Goal: Transaction & Acquisition: Purchase product/service

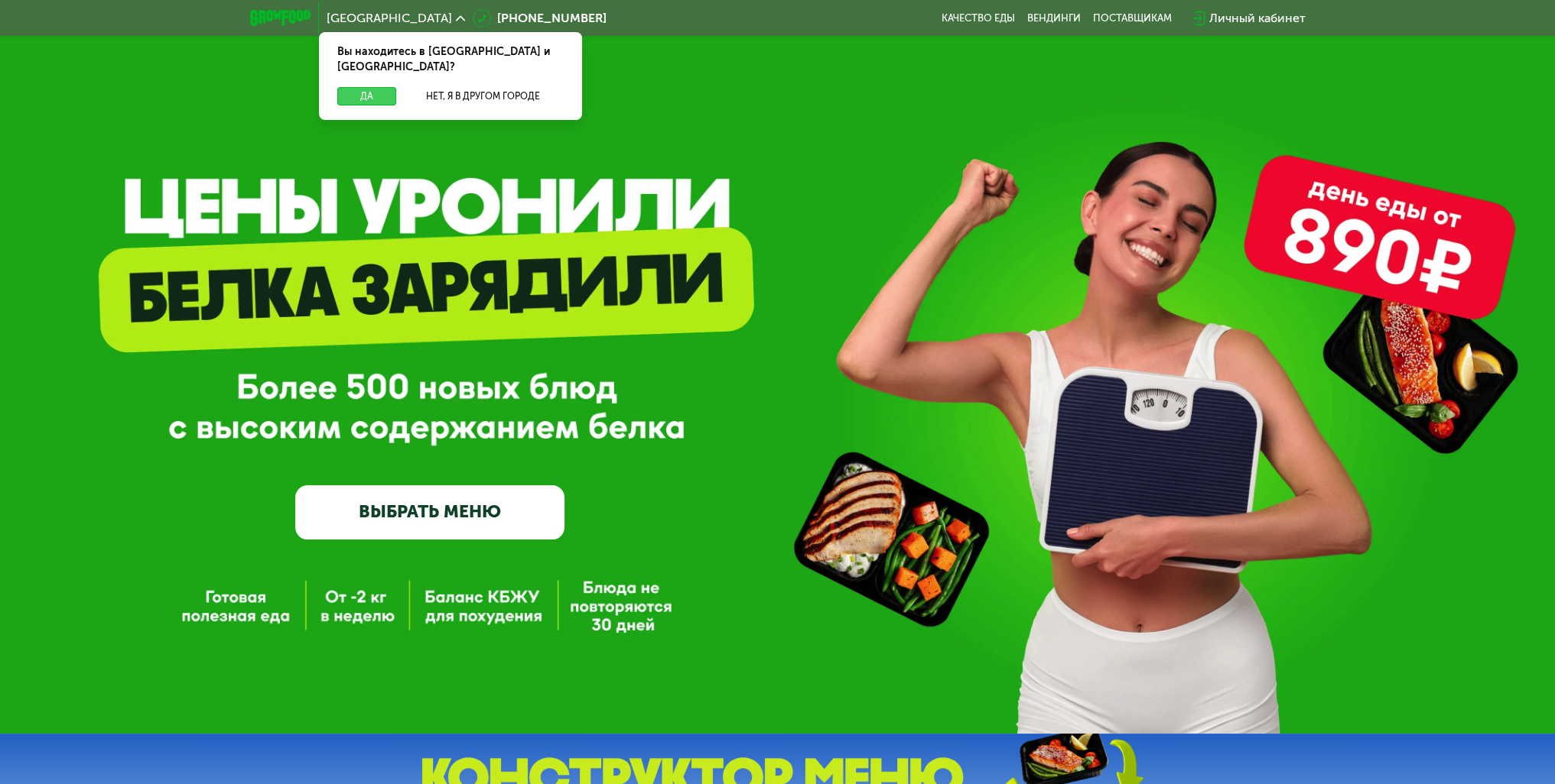
click at [361, 87] on button "Да" at bounding box center [367, 96] width 59 height 19
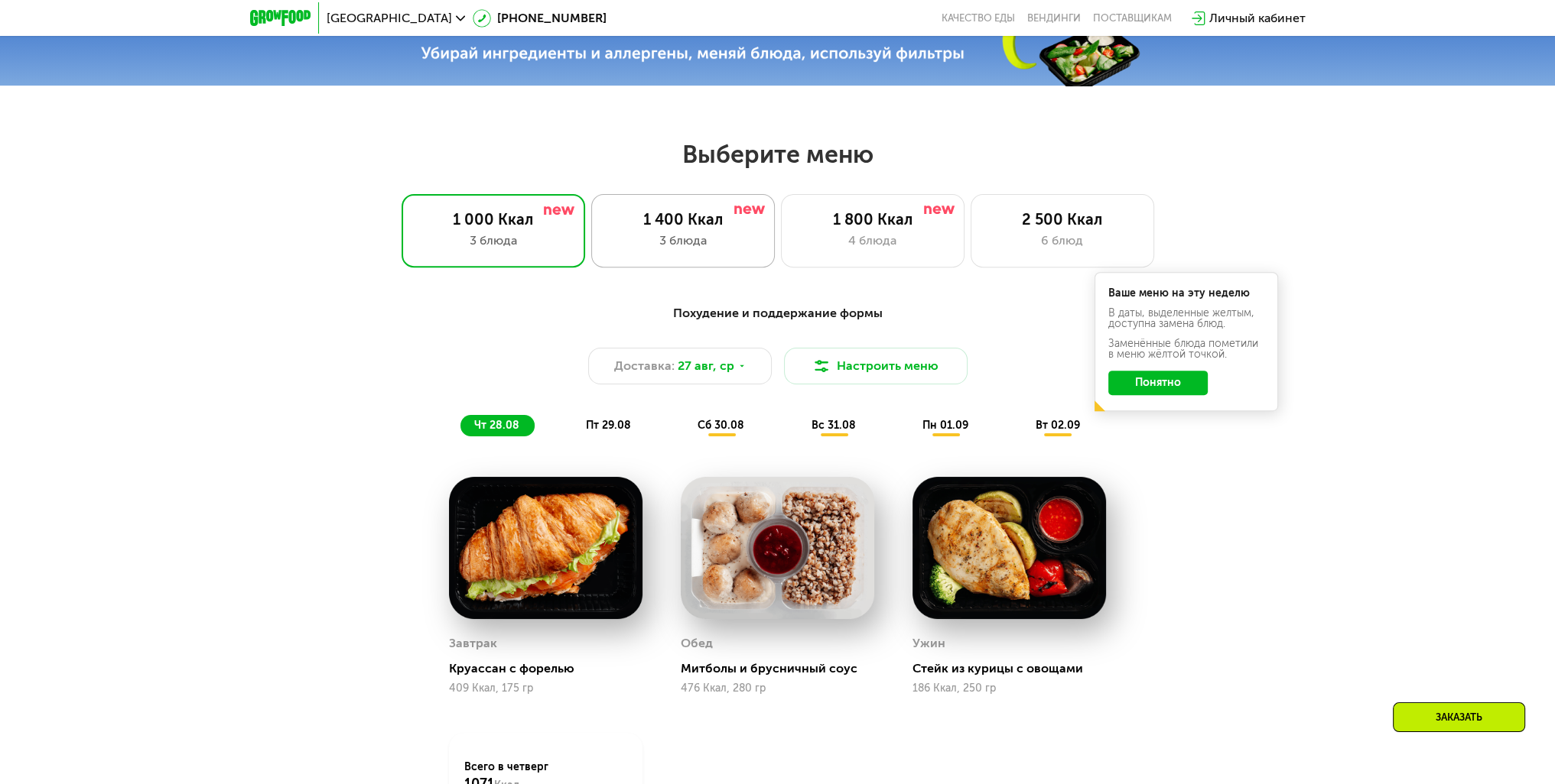
scroll to position [765, 0]
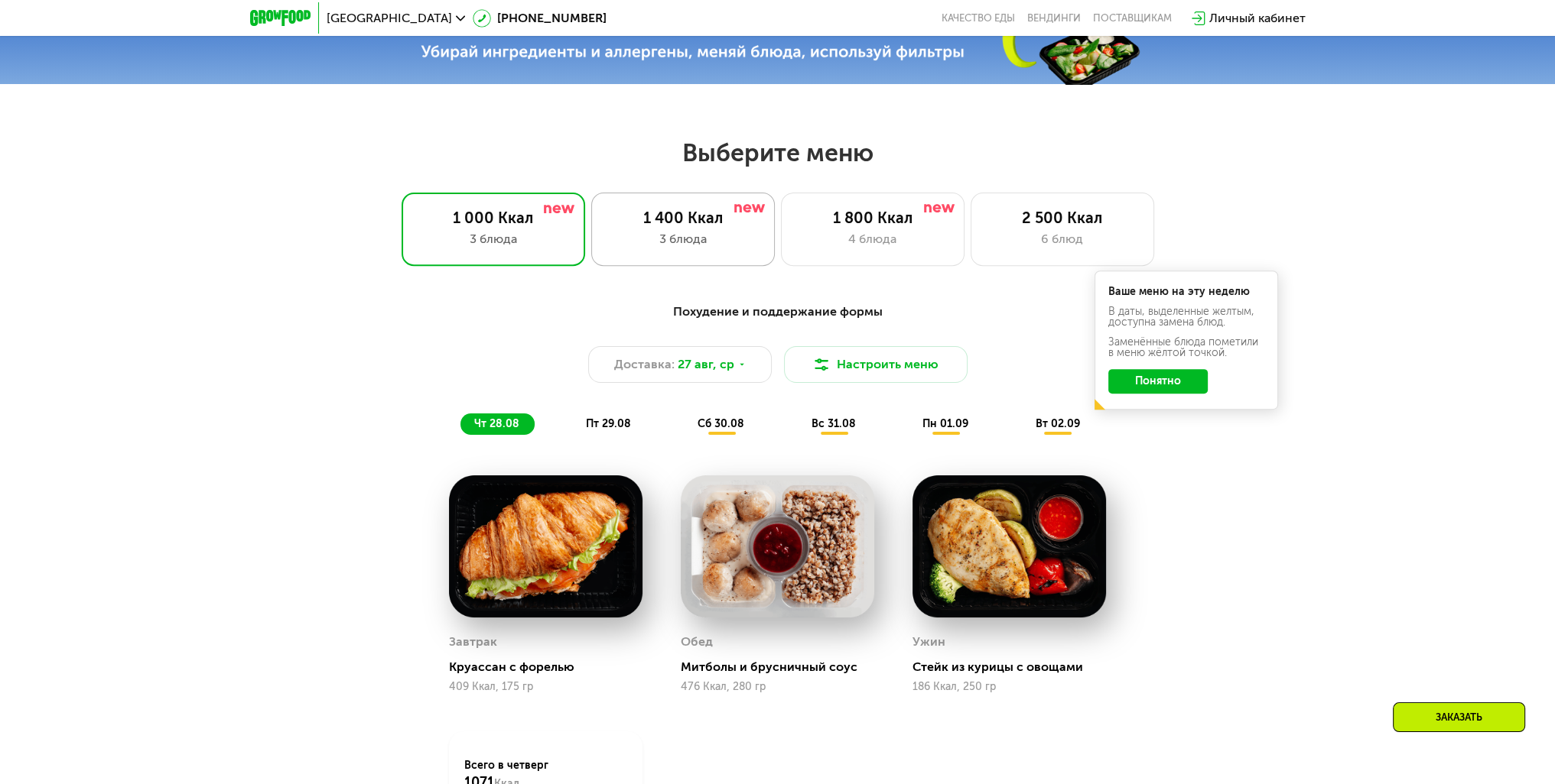
click at [722, 227] on div "1 400 Ккал" at bounding box center [683, 218] width 152 height 19
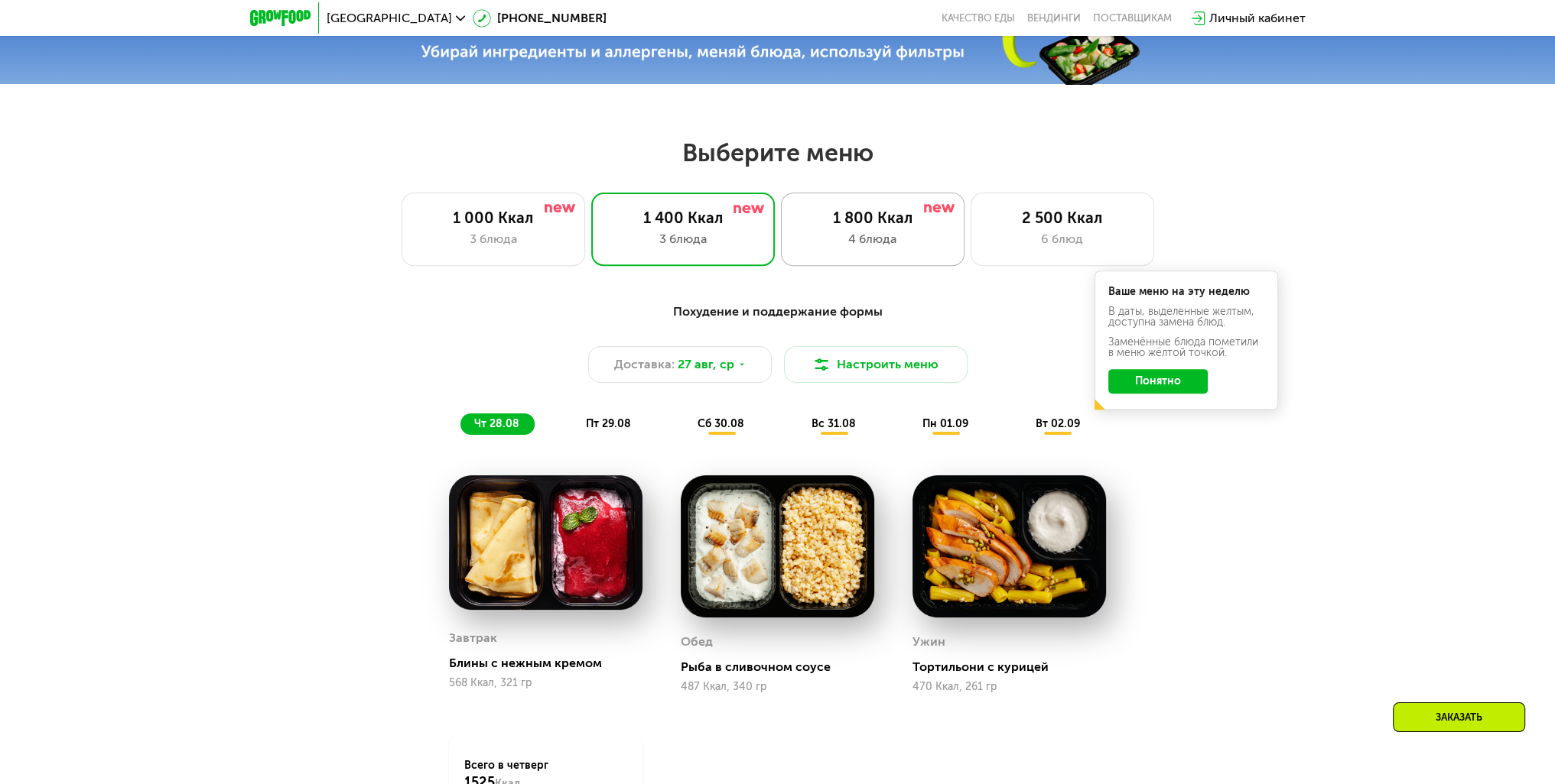
click at [871, 224] on div "1 800 Ккал" at bounding box center [872, 218] width 152 height 19
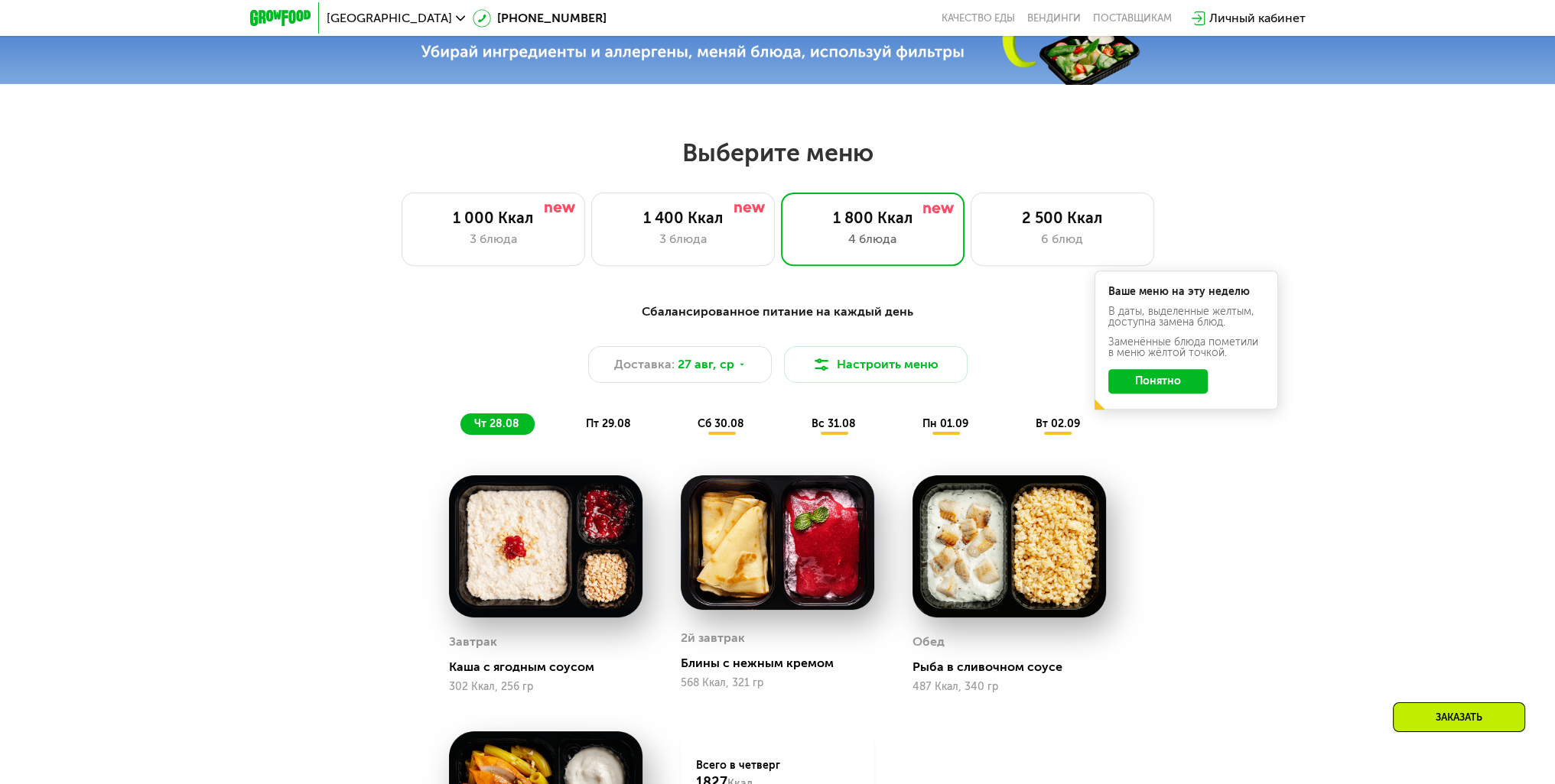
click at [1160, 441] on div "Сбалансированное питание на каждый день Доставка: [DATE] Настроить меню чт 28.0…" at bounding box center [778, 369] width 924 height 151
click at [1358, 550] on div "Сбалансированное питание на каждый день Доставка: [DATE] Настроить меню чт 28.0…" at bounding box center [778, 666] width 1555 height 770
click at [734, 239] on div "3 блюда" at bounding box center [683, 239] width 152 height 19
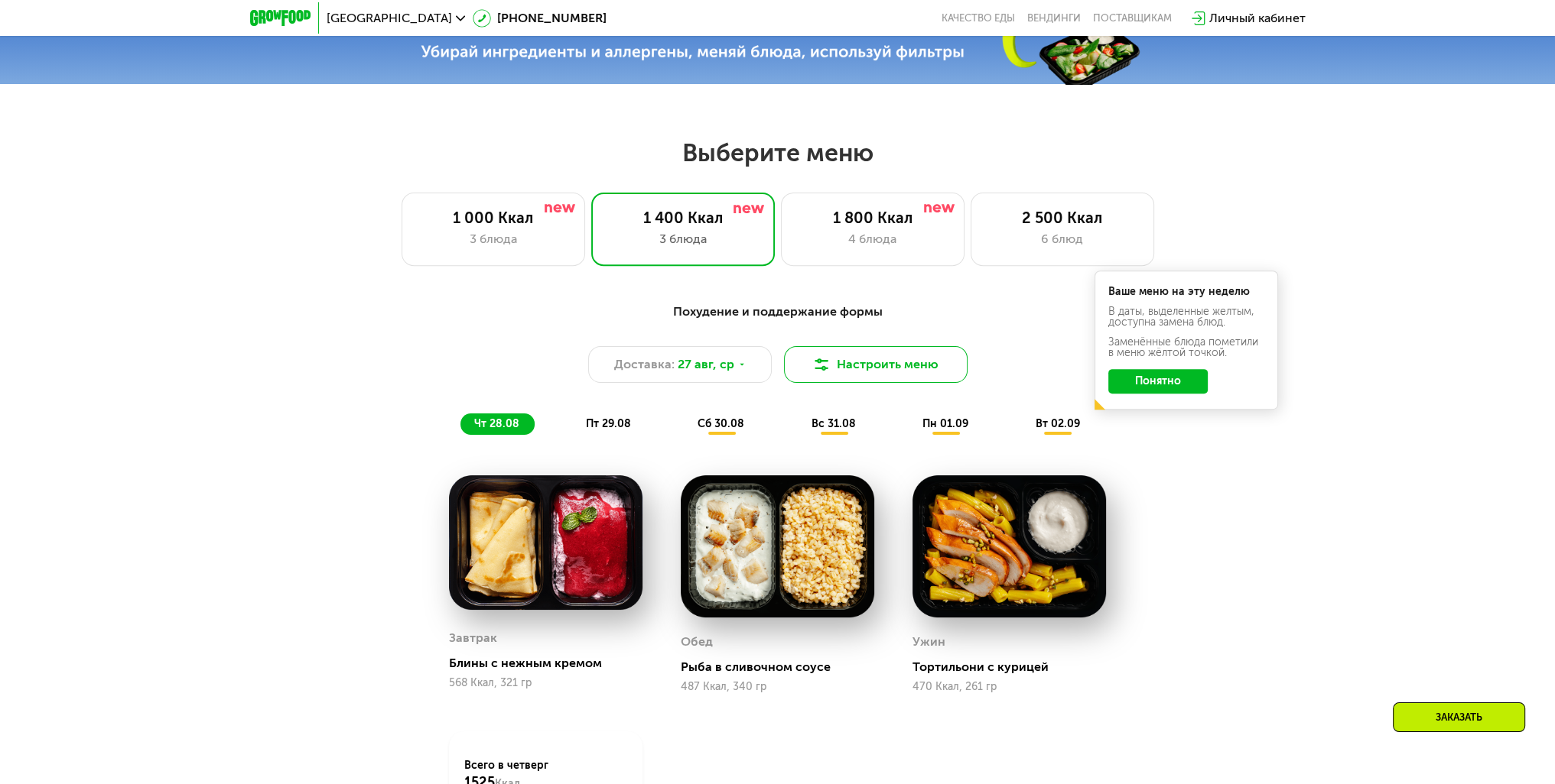
click at [890, 383] on button "Настроить меню" at bounding box center [875, 364] width 183 height 37
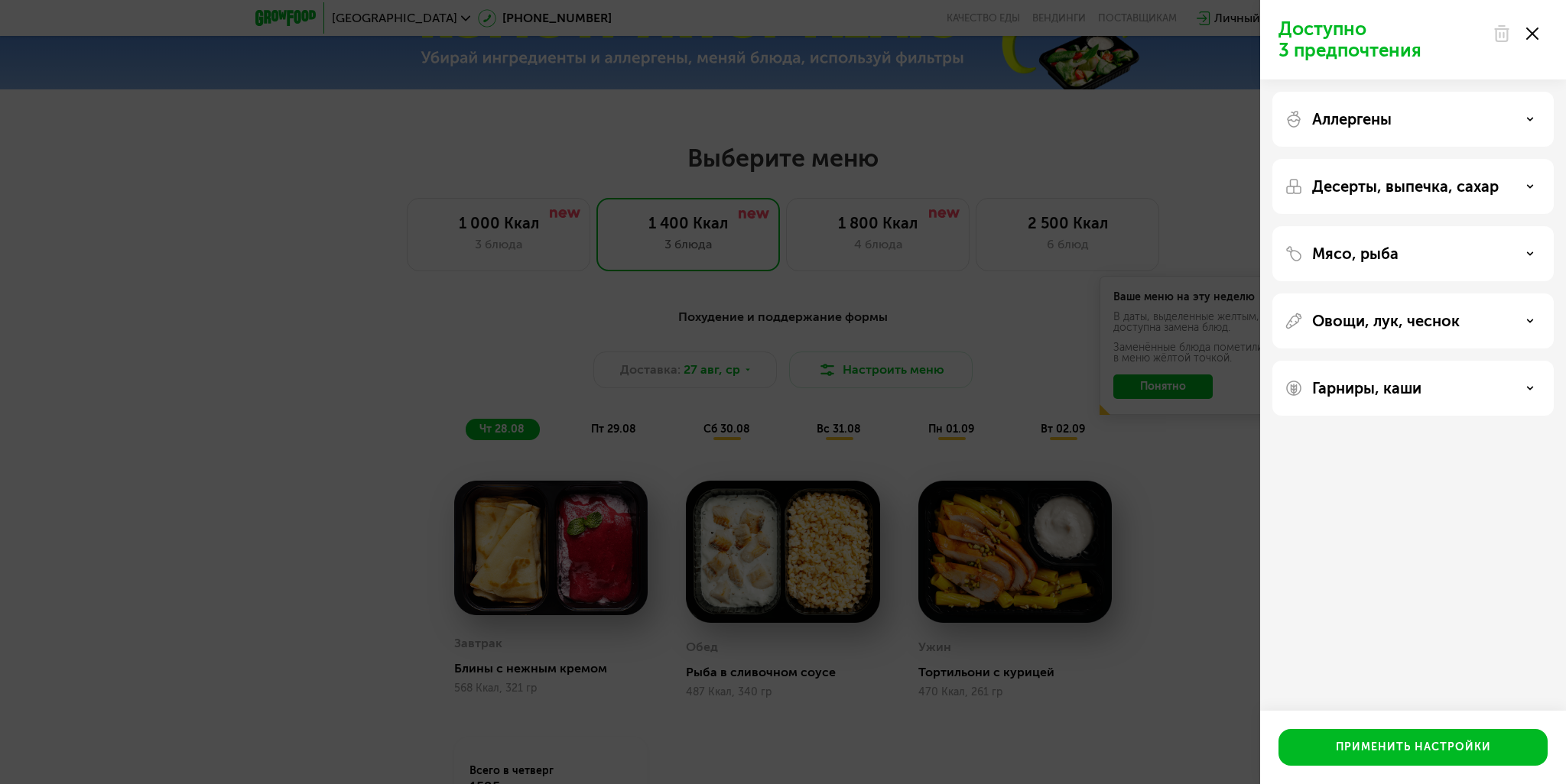
click at [1404, 120] on div "Аллергены" at bounding box center [1413, 120] width 257 height 19
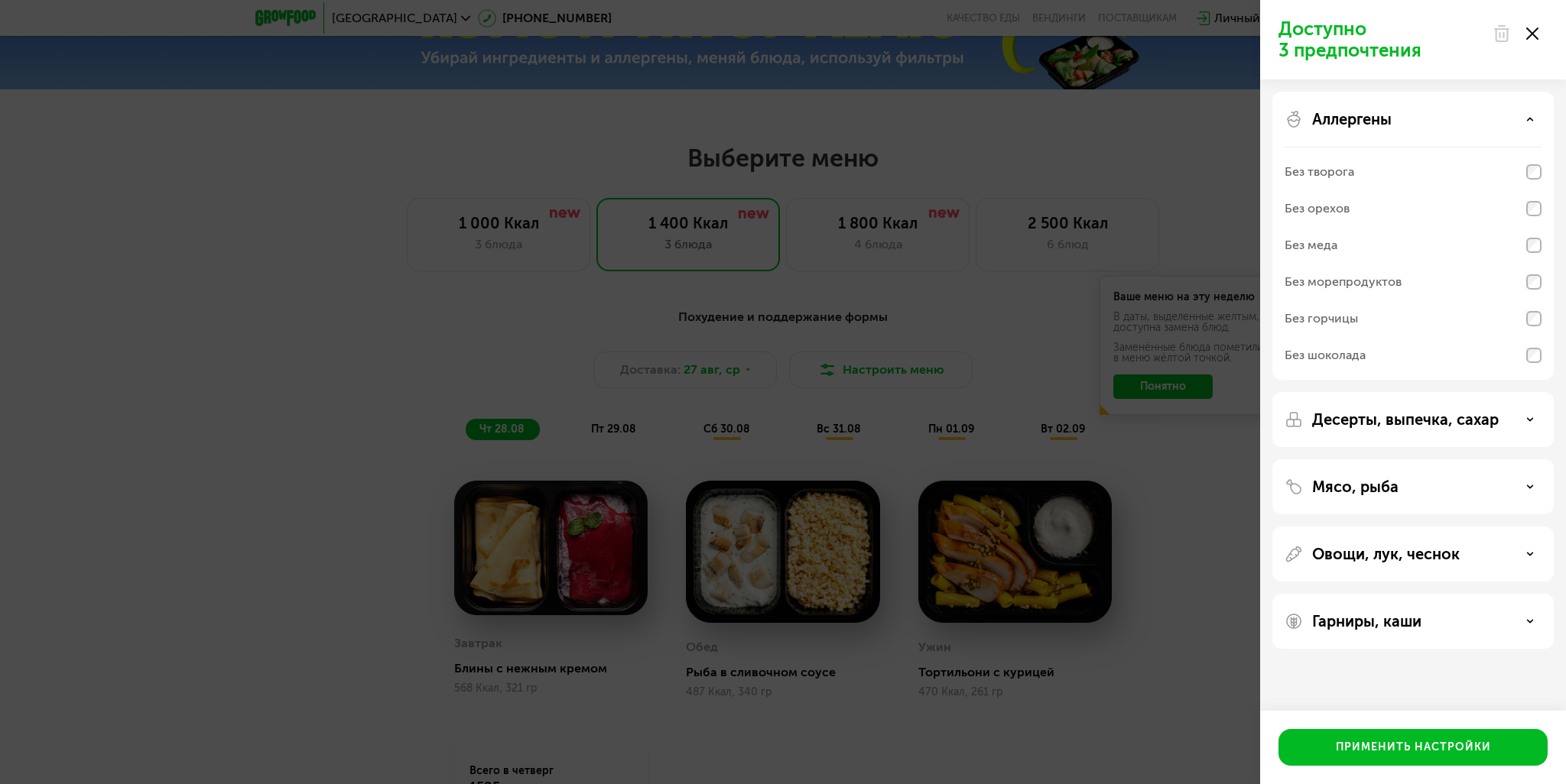
click at [1395, 119] on div "Аллергены" at bounding box center [1413, 120] width 257 height 19
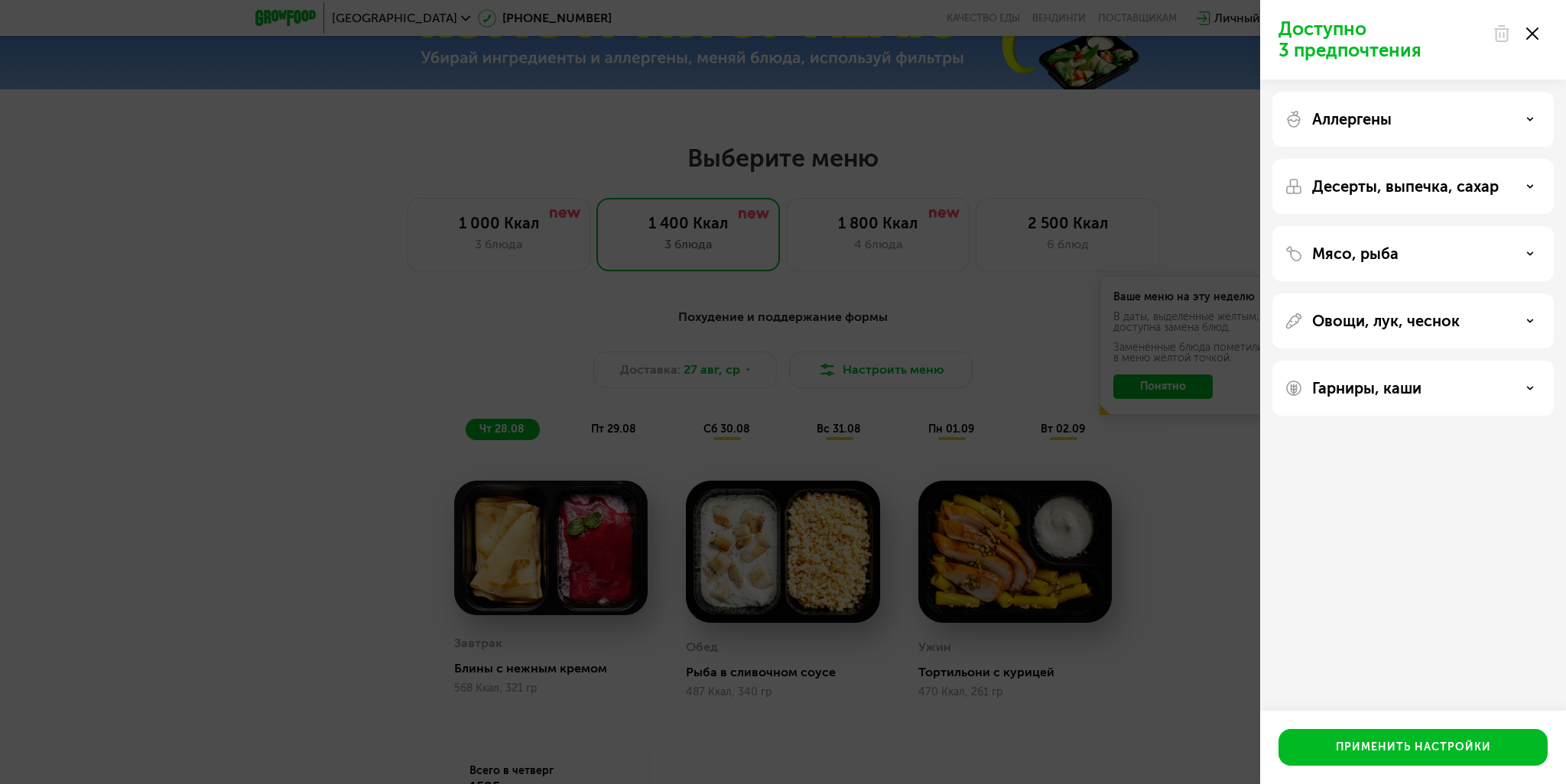
click at [1411, 226] on div "Десерты, выпечка, сахар" at bounding box center [1413, 253] width 281 height 55
click at [1407, 185] on p "Десерты, выпечка, сахар" at bounding box center [1405, 186] width 187 height 19
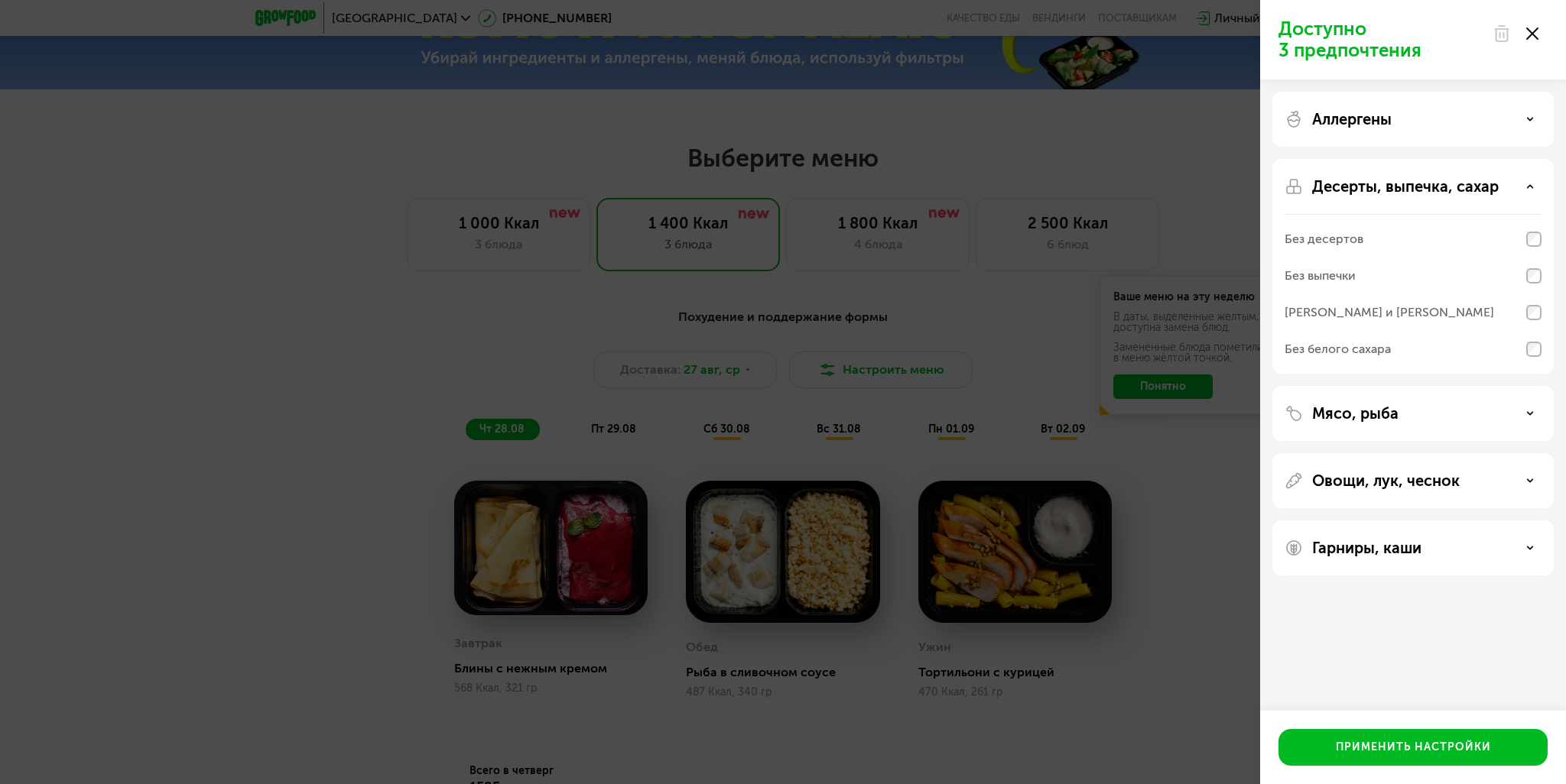
click at [1407, 185] on p "Десерты, выпечка, сахар" at bounding box center [1405, 186] width 187 height 19
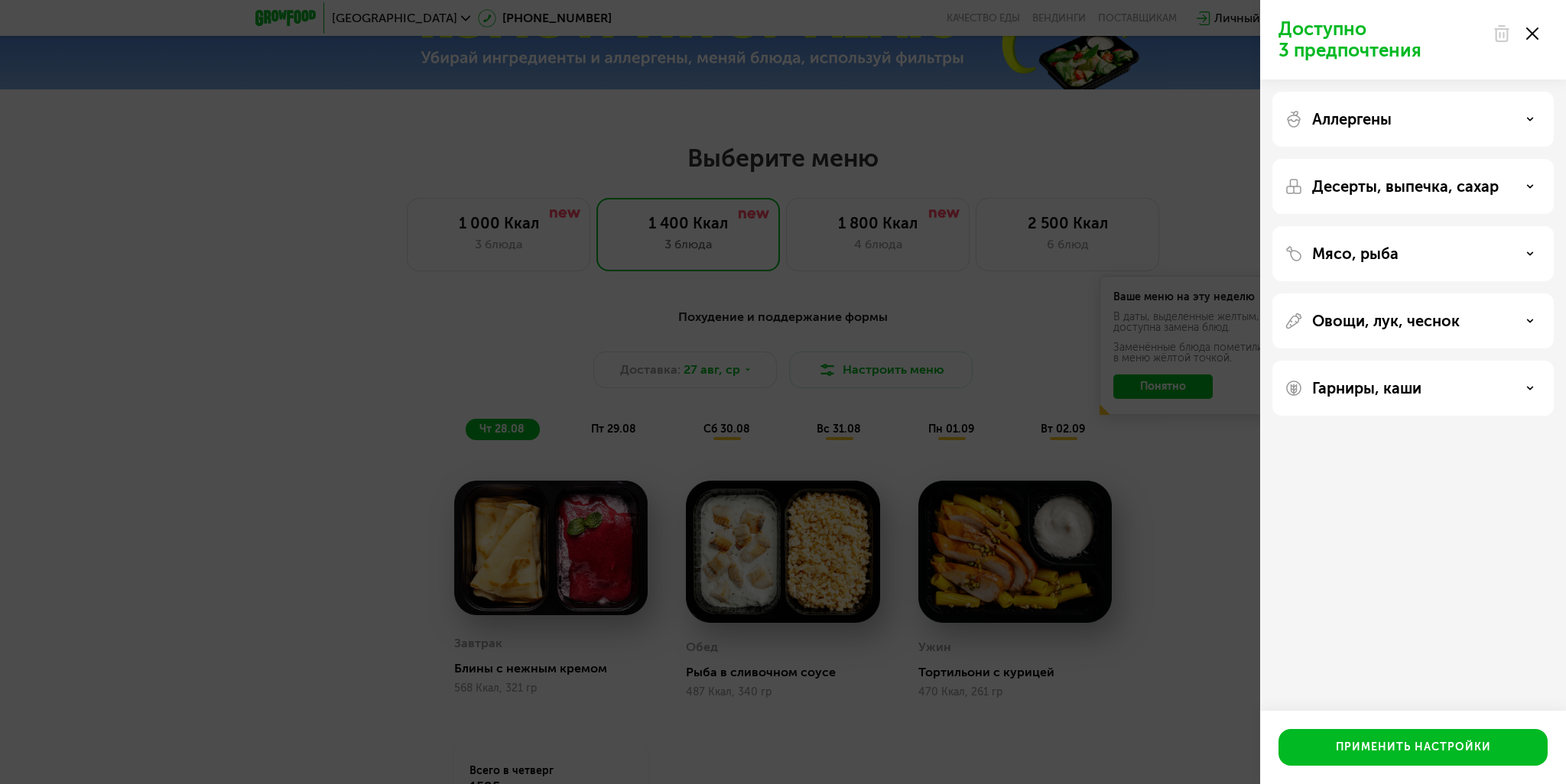
click at [1402, 179] on p "Десерты, выпечка, сахар" at bounding box center [1405, 186] width 187 height 19
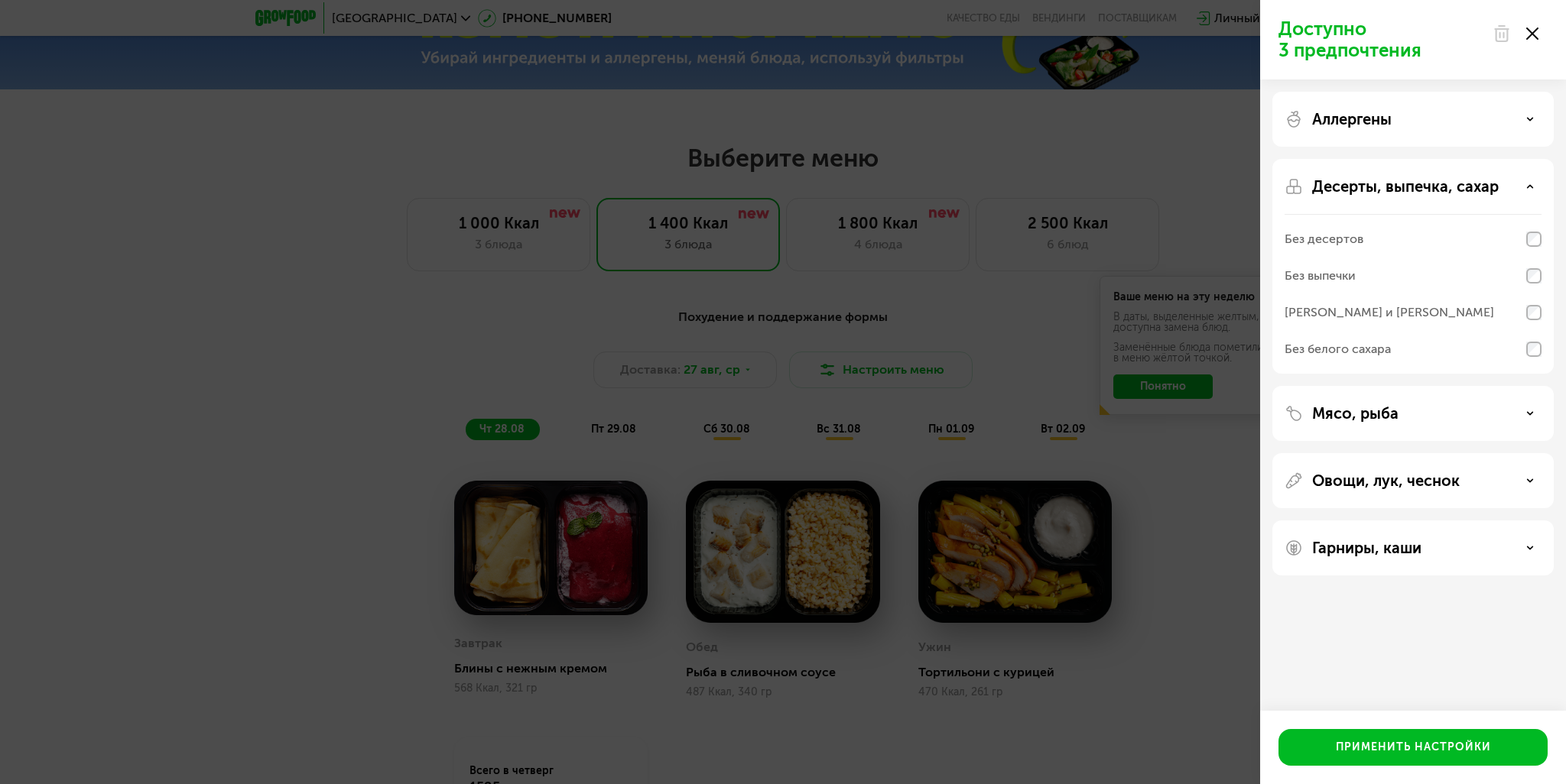
click at [1402, 179] on p "Десерты, выпечка, сахар" at bounding box center [1405, 186] width 187 height 19
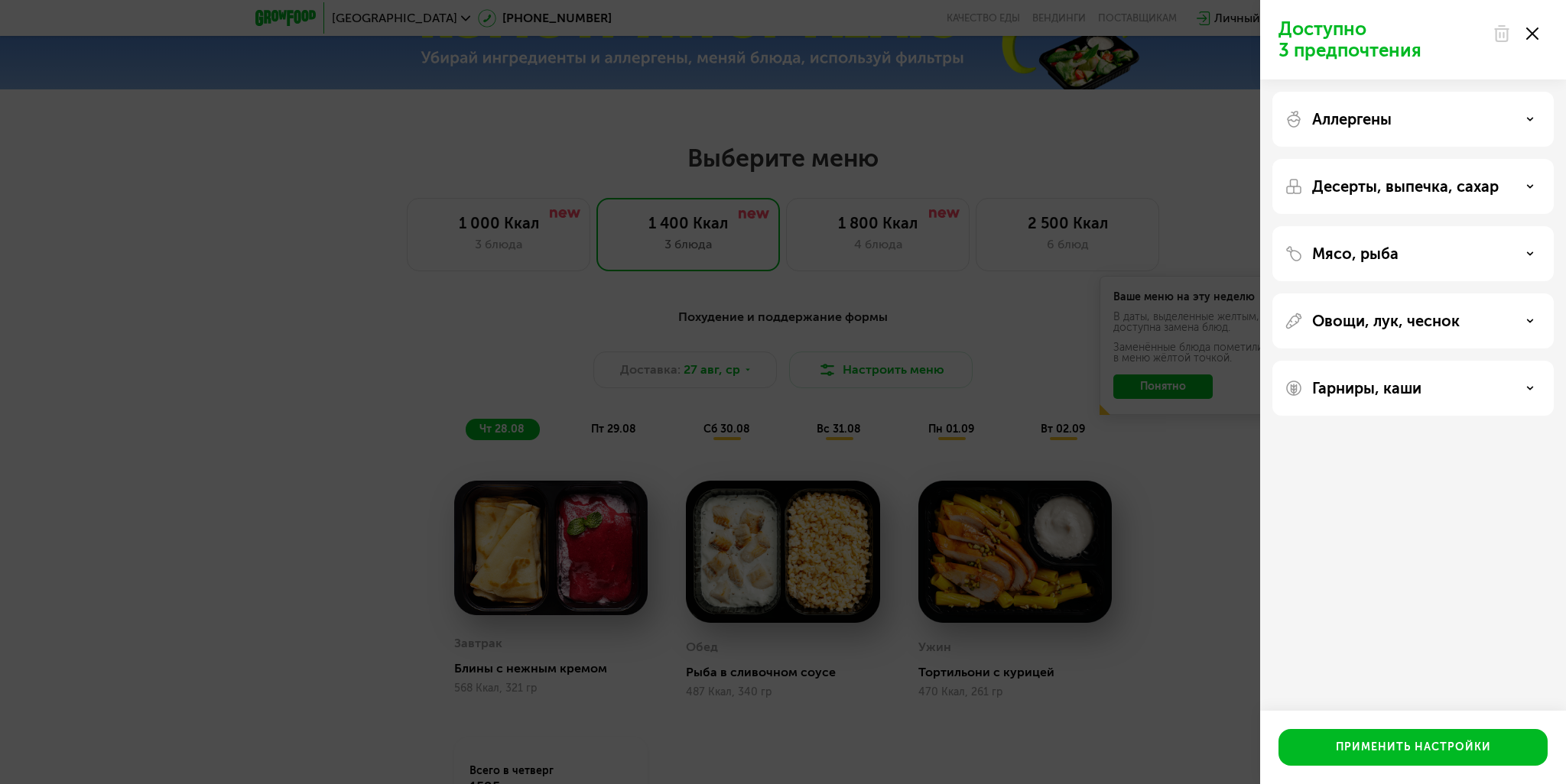
click at [1386, 294] on div "Мясо, рыба" at bounding box center [1413, 321] width 281 height 55
click at [1391, 251] on p "Мясо, рыба" at bounding box center [1355, 254] width 86 height 19
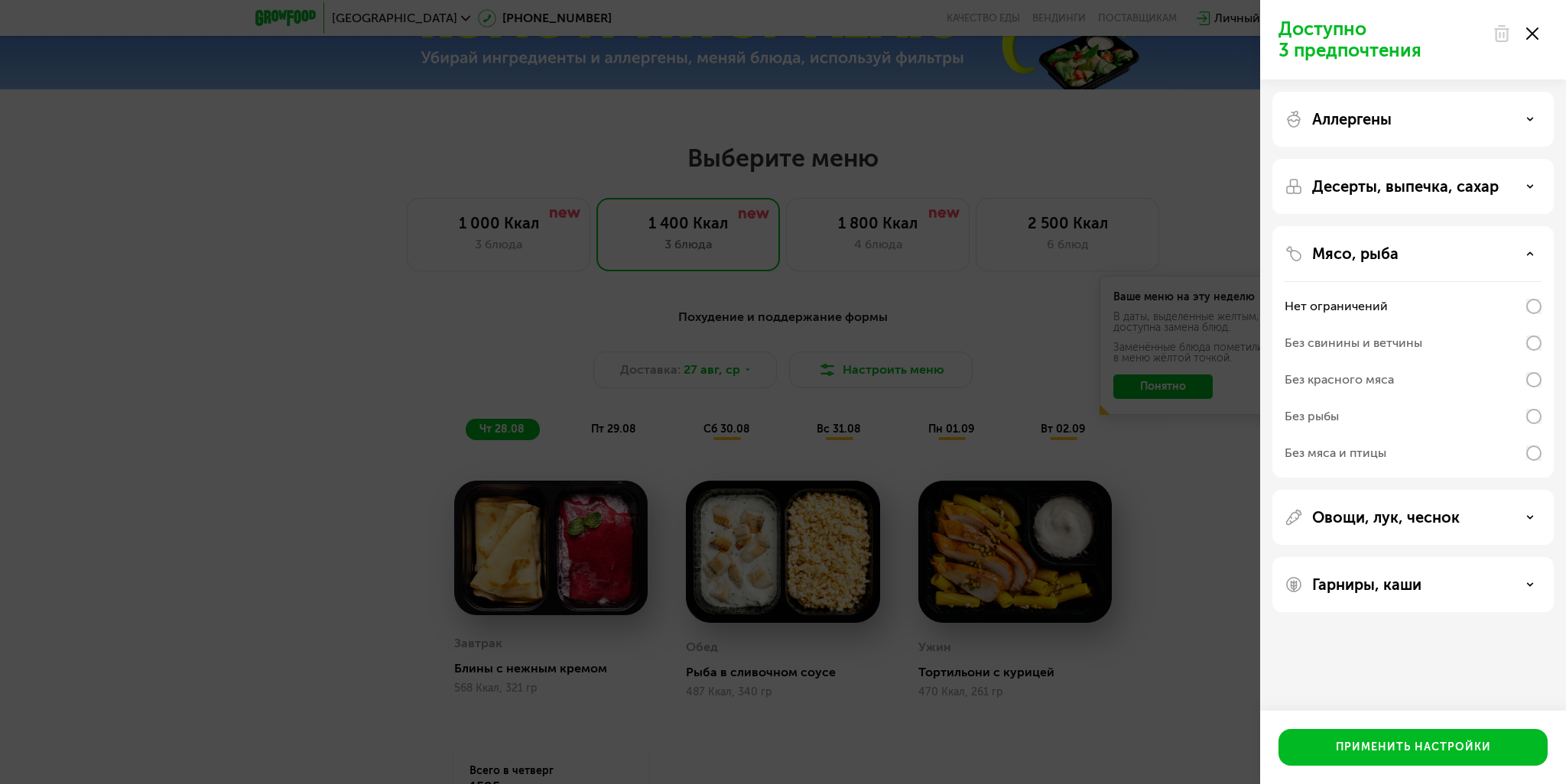
click at [1382, 255] on p "Мясо, рыба" at bounding box center [1355, 254] width 86 height 19
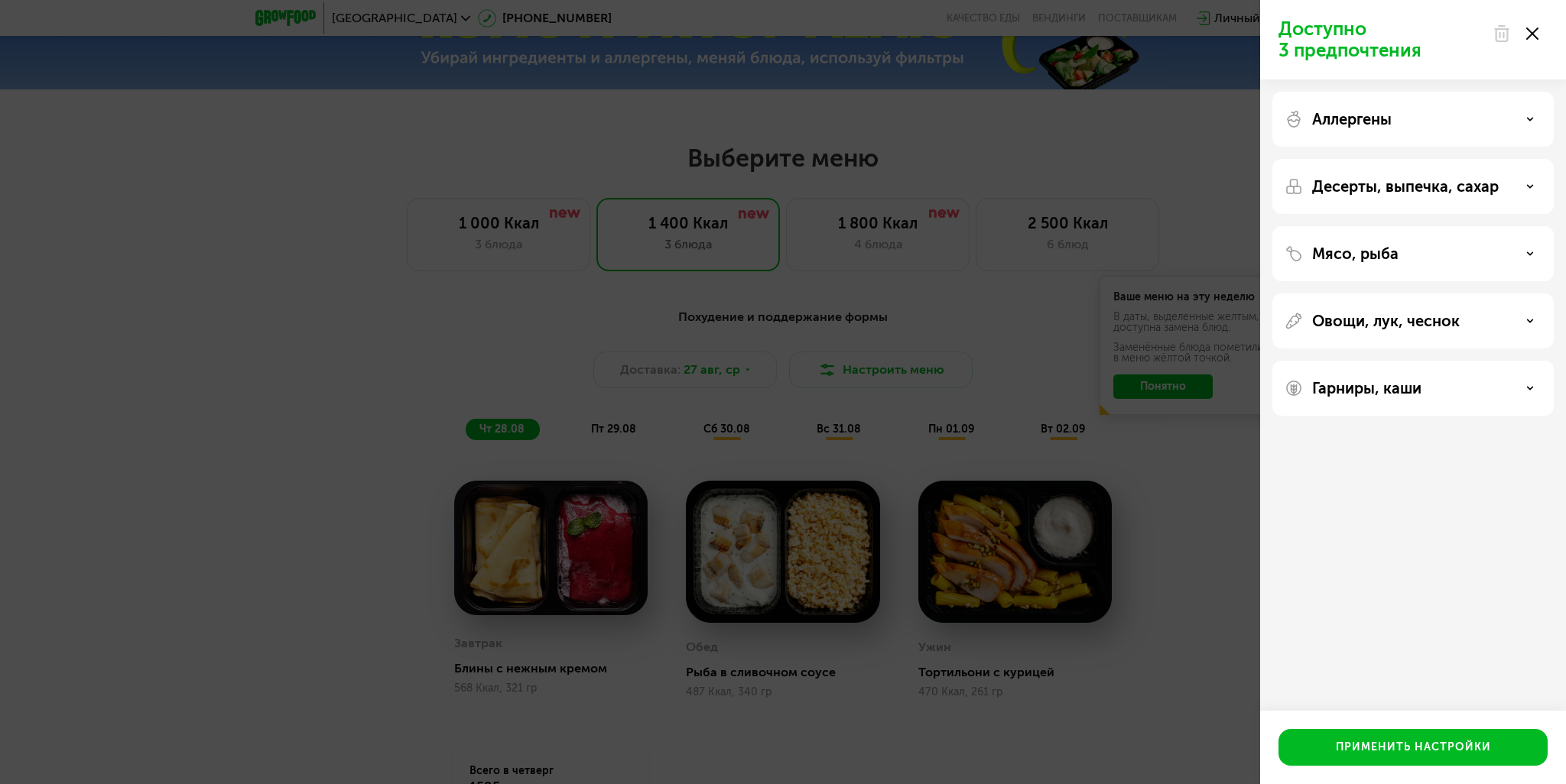
click at [1391, 361] on div "Овощи, лук, чеснок" at bounding box center [1413, 388] width 281 height 55
click at [1400, 323] on p "Овощи, лук, чеснок" at bounding box center [1386, 321] width 148 height 19
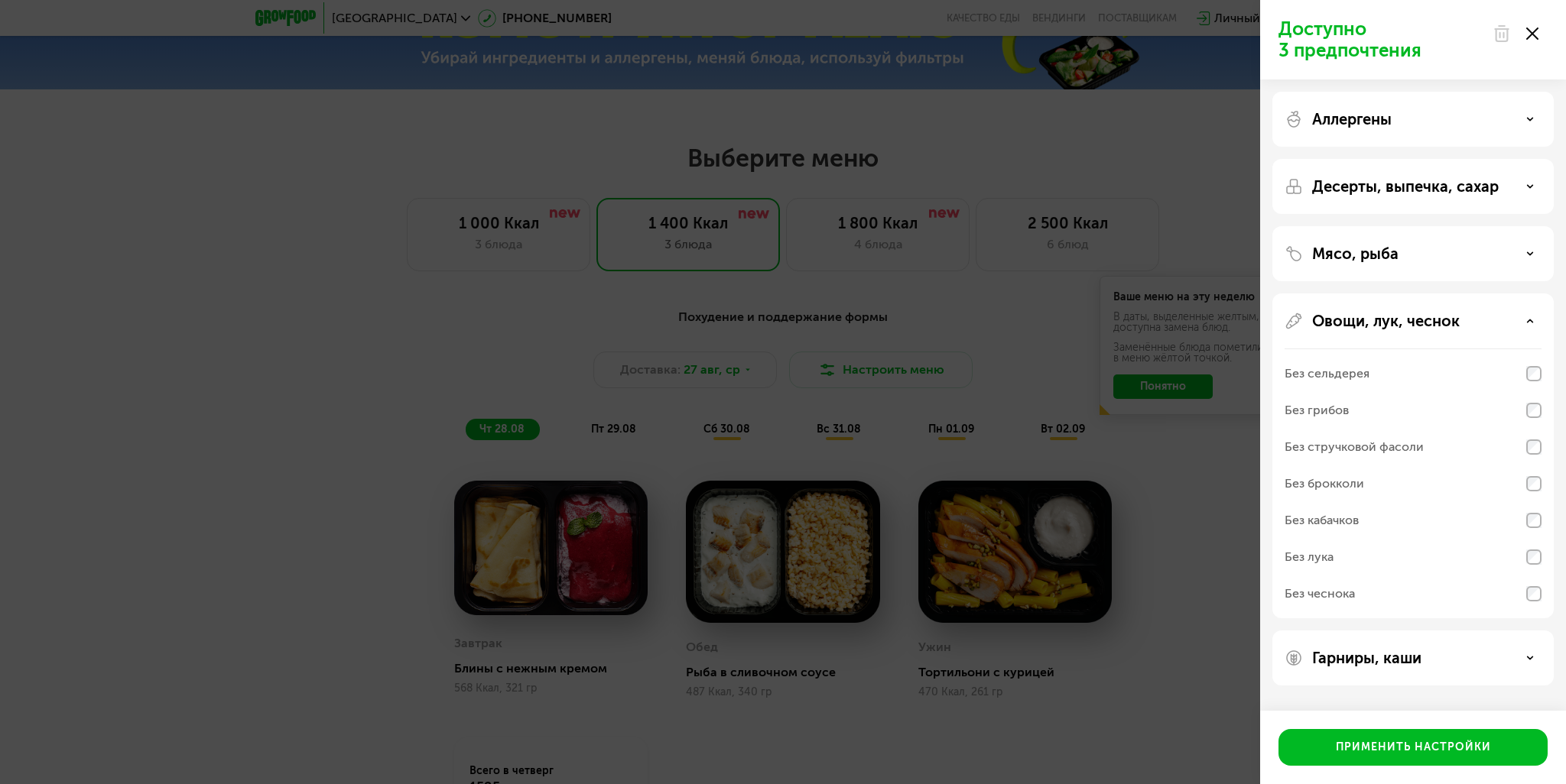
click at [1385, 326] on p "Овощи, лук, чеснок" at bounding box center [1386, 321] width 148 height 19
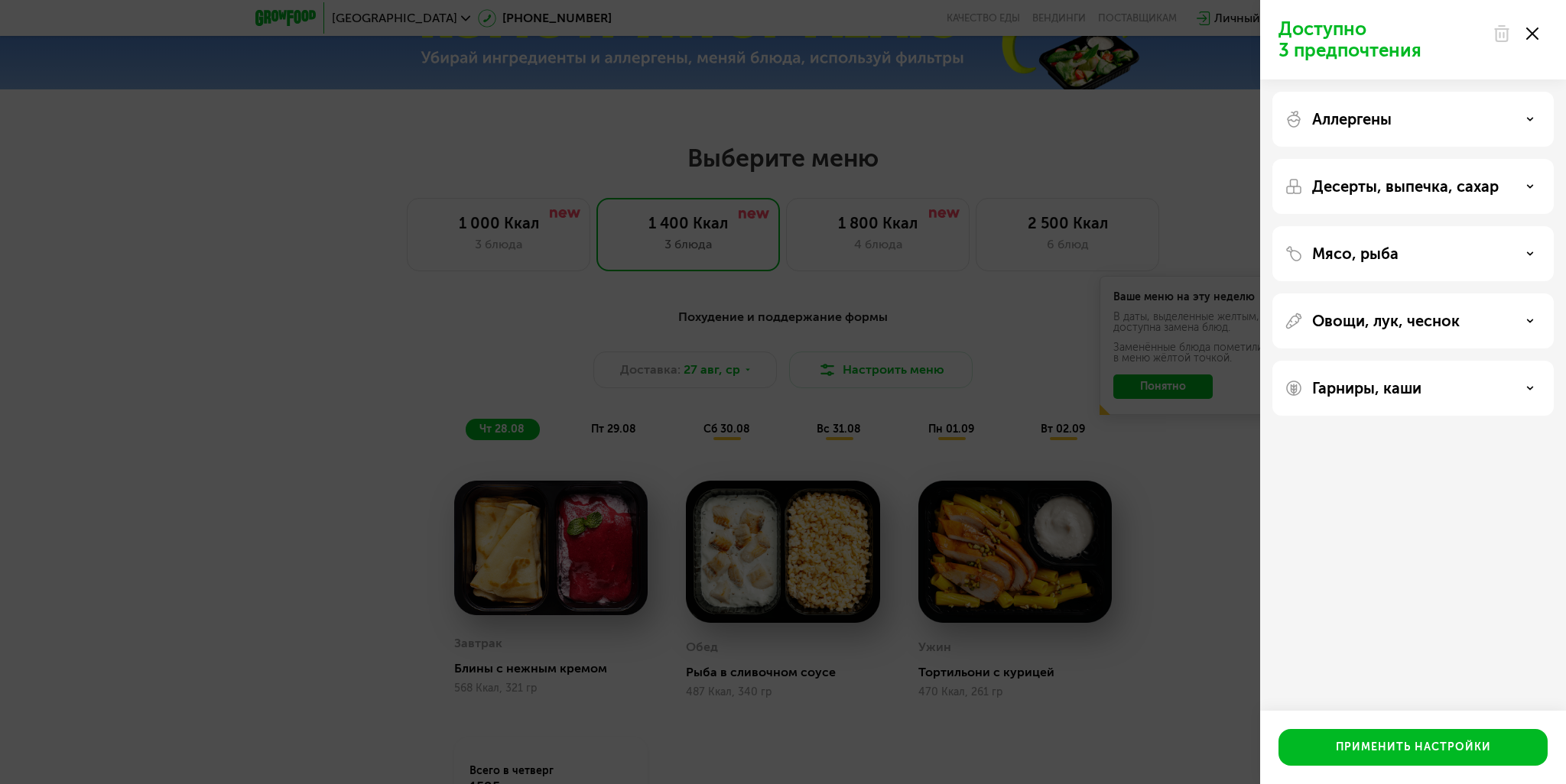
click at [1409, 392] on p "Гарниры, каши" at bounding box center [1366, 389] width 110 height 19
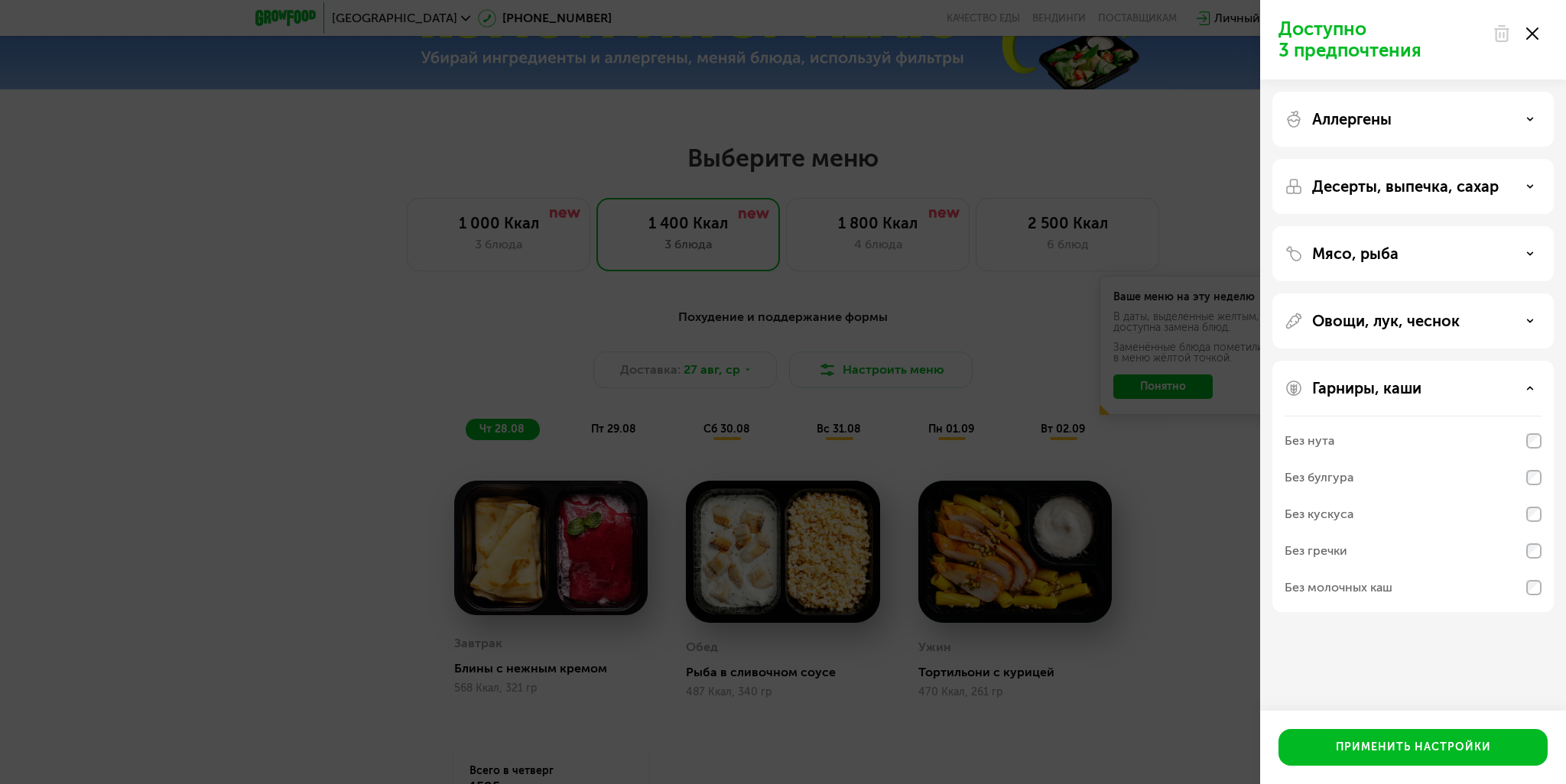
click at [1407, 392] on p "Гарниры, каши" at bounding box center [1366, 389] width 110 height 19
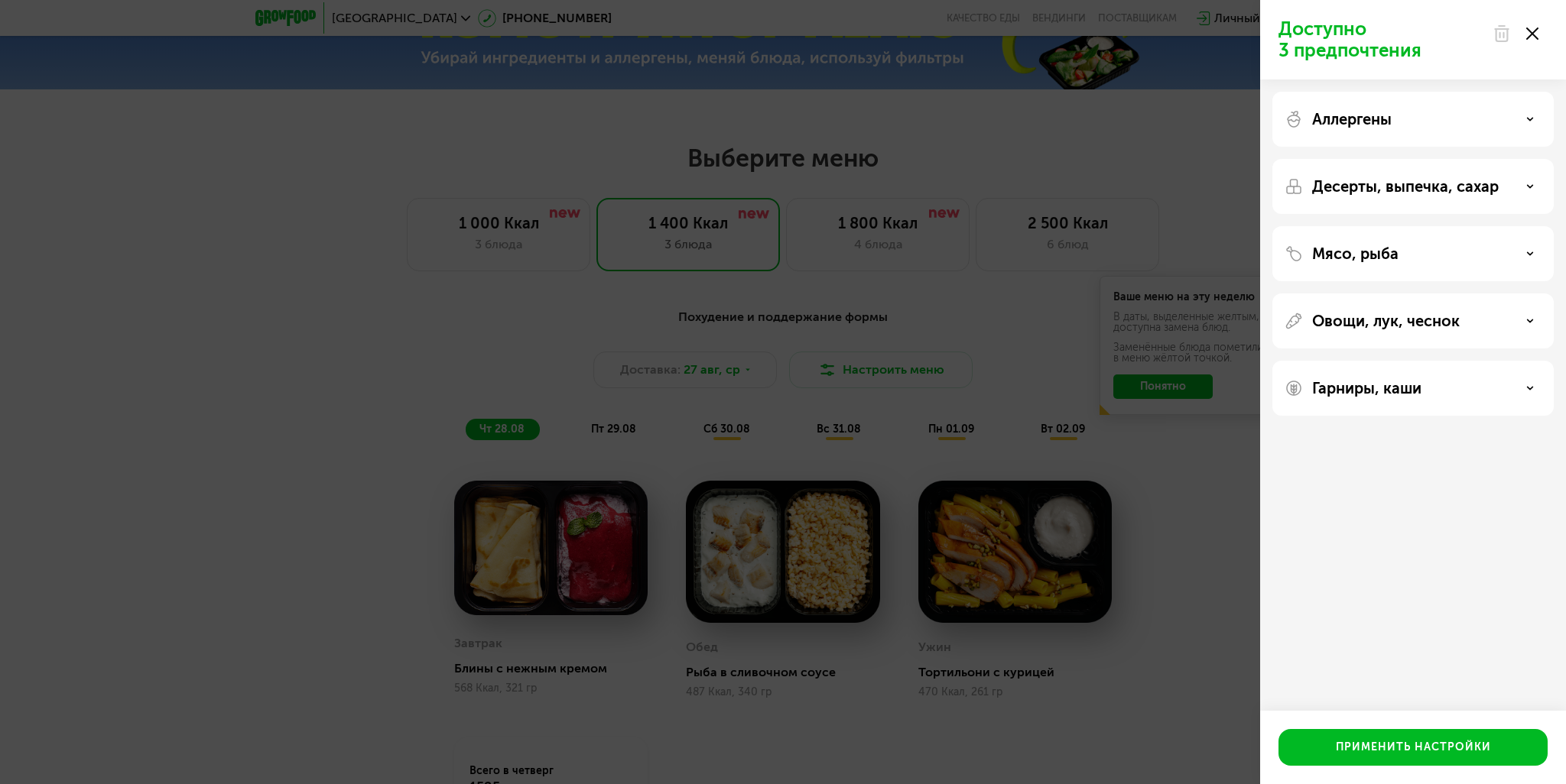
click at [1344, 115] on p "Аллергены" at bounding box center [1352, 120] width 79 height 19
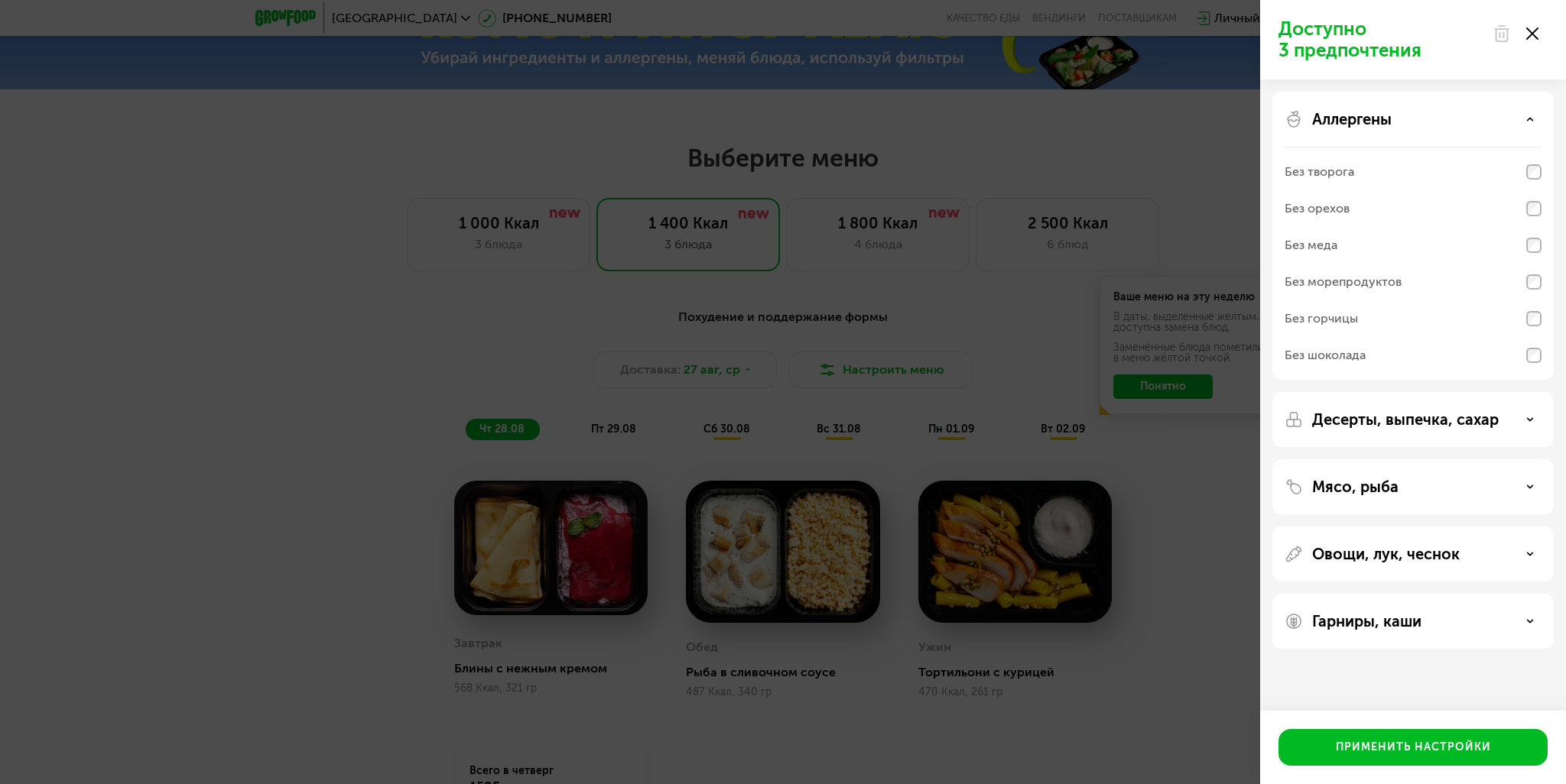
click at [1150, 368] on div "Доступно 3 предпочтения Аллергены Без творога Без орехов Без меда Без морепроду…" at bounding box center [783, 392] width 1566 height 784
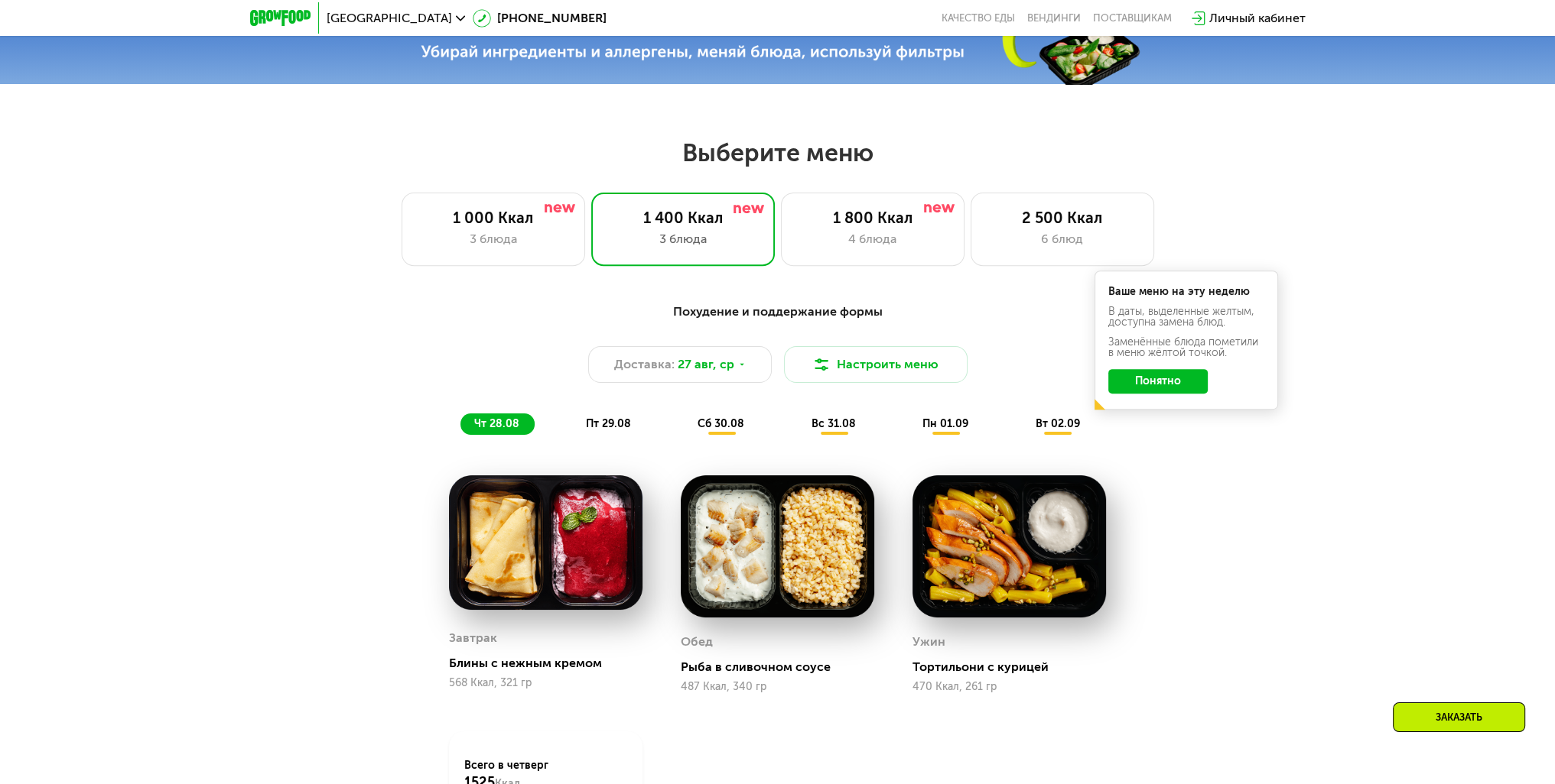
click at [1162, 386] on button "Понятно" at bounding box center [1158, 381] width 100 height 24
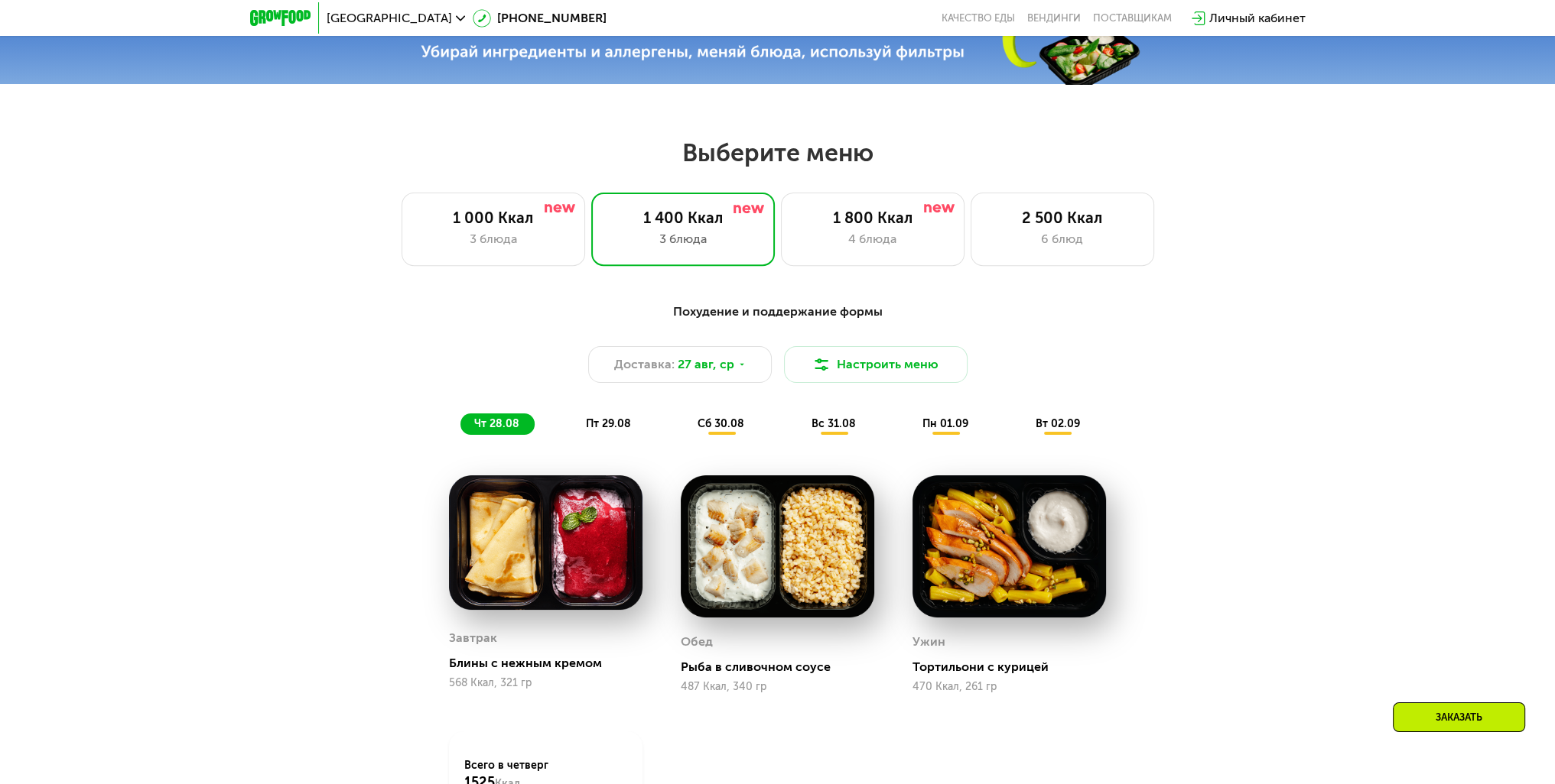
click at [712, 430] on span "сб 30.08" at bounding box center [721, 423] width 47 height 13
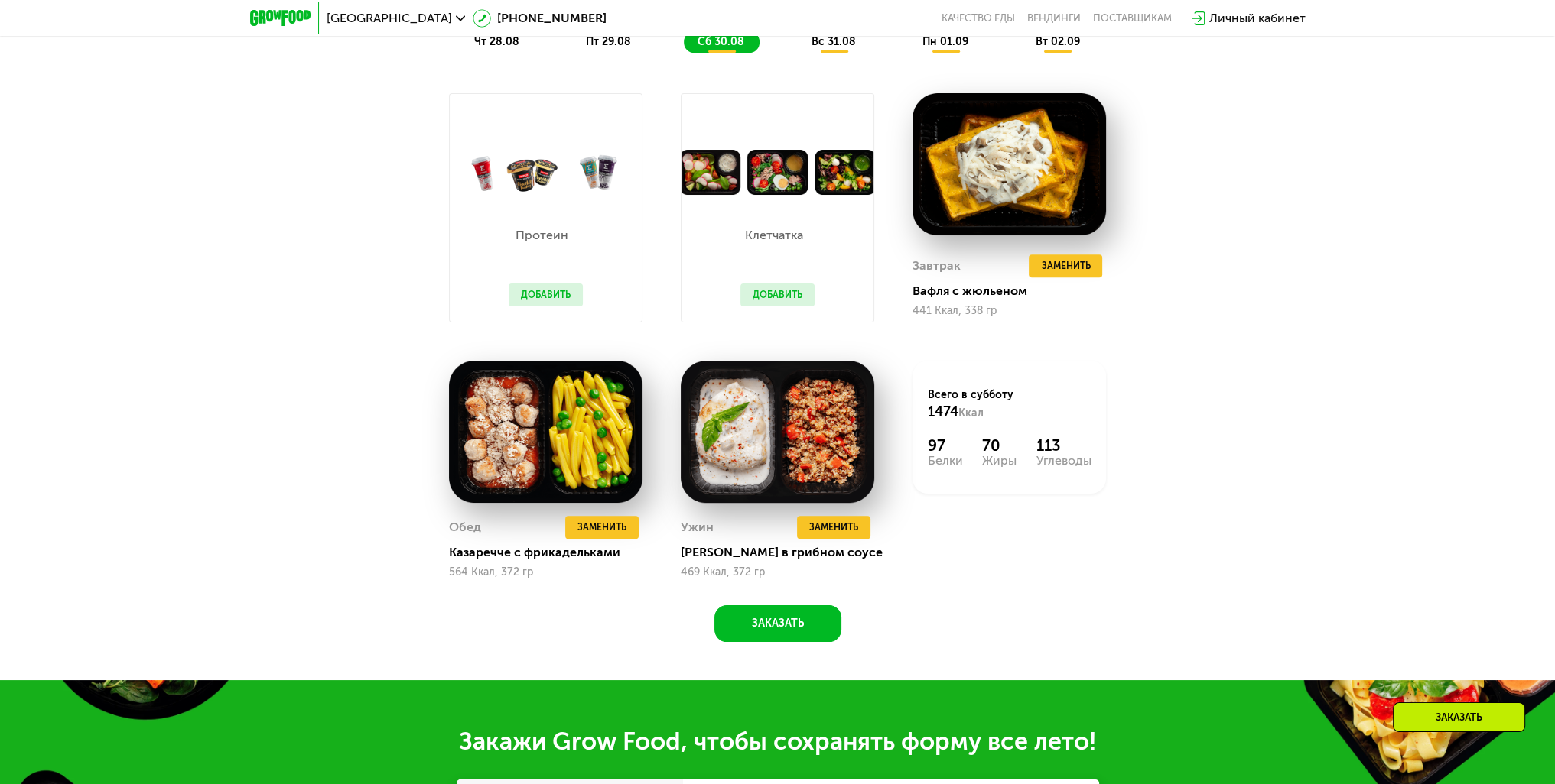
scroll to position [841, 0]
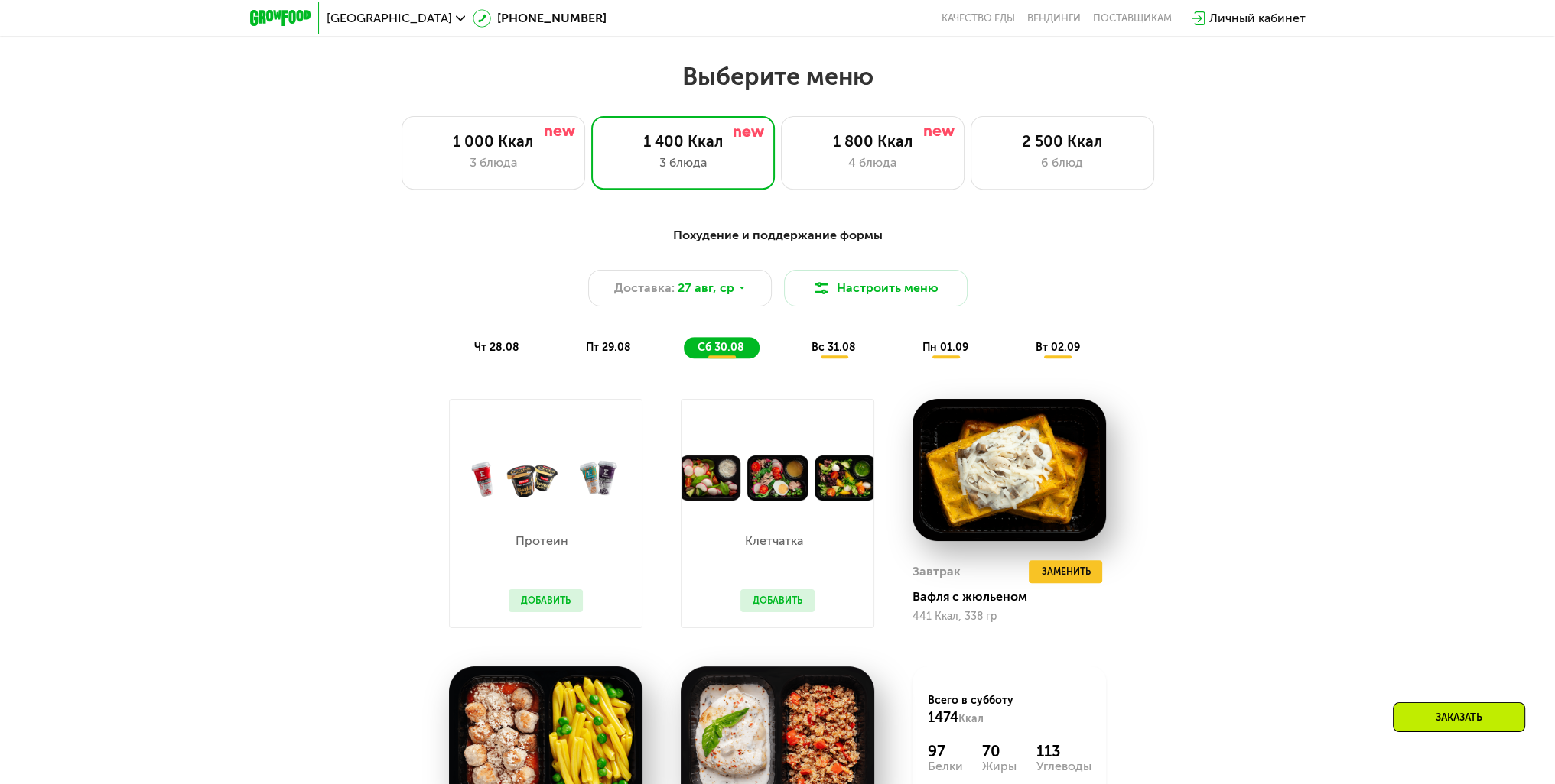
click at [536, 609] on button "Добавить" at bounding box center [545, 601] width 74 height 23
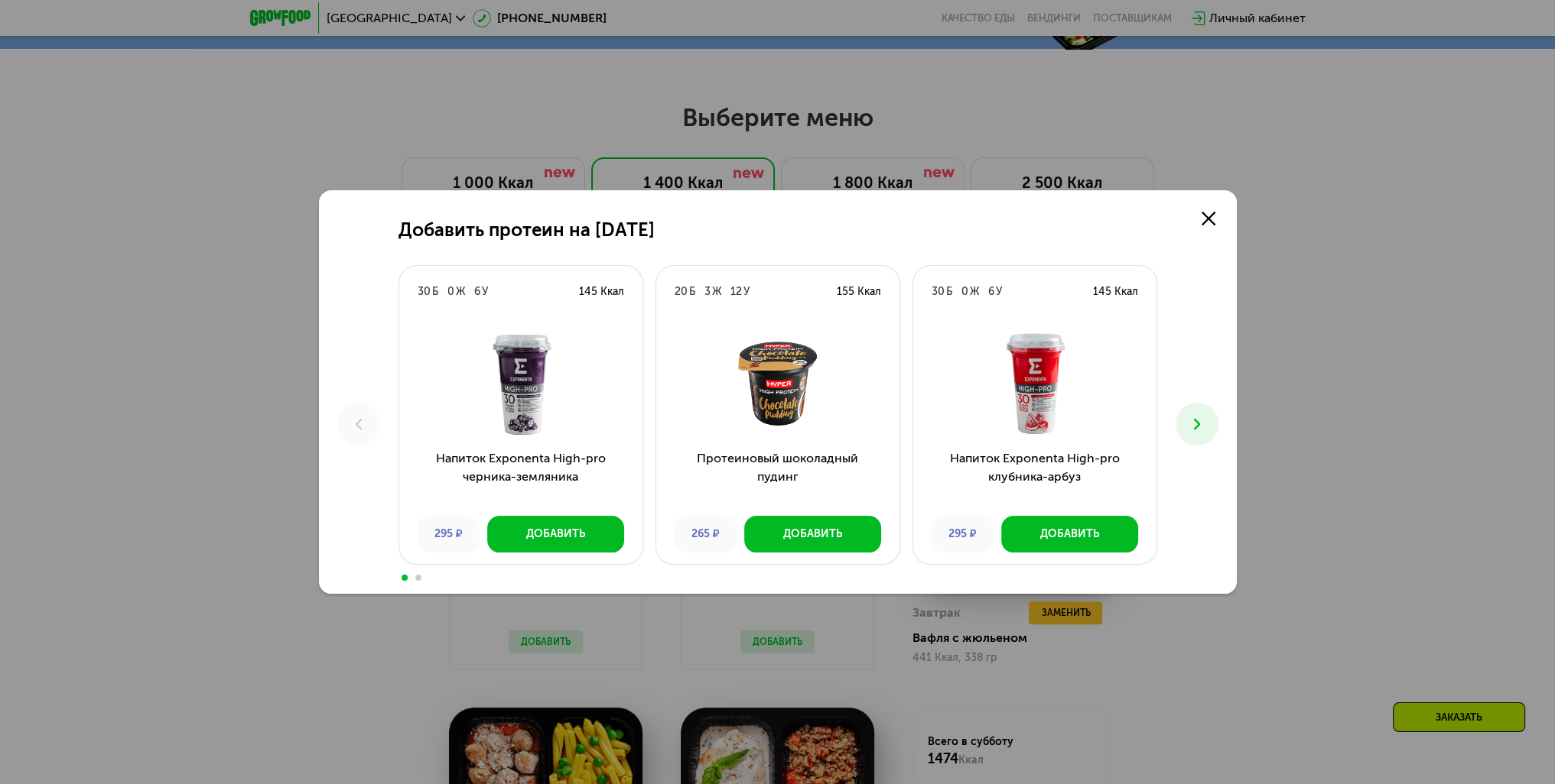
scroll to position [765, 0]
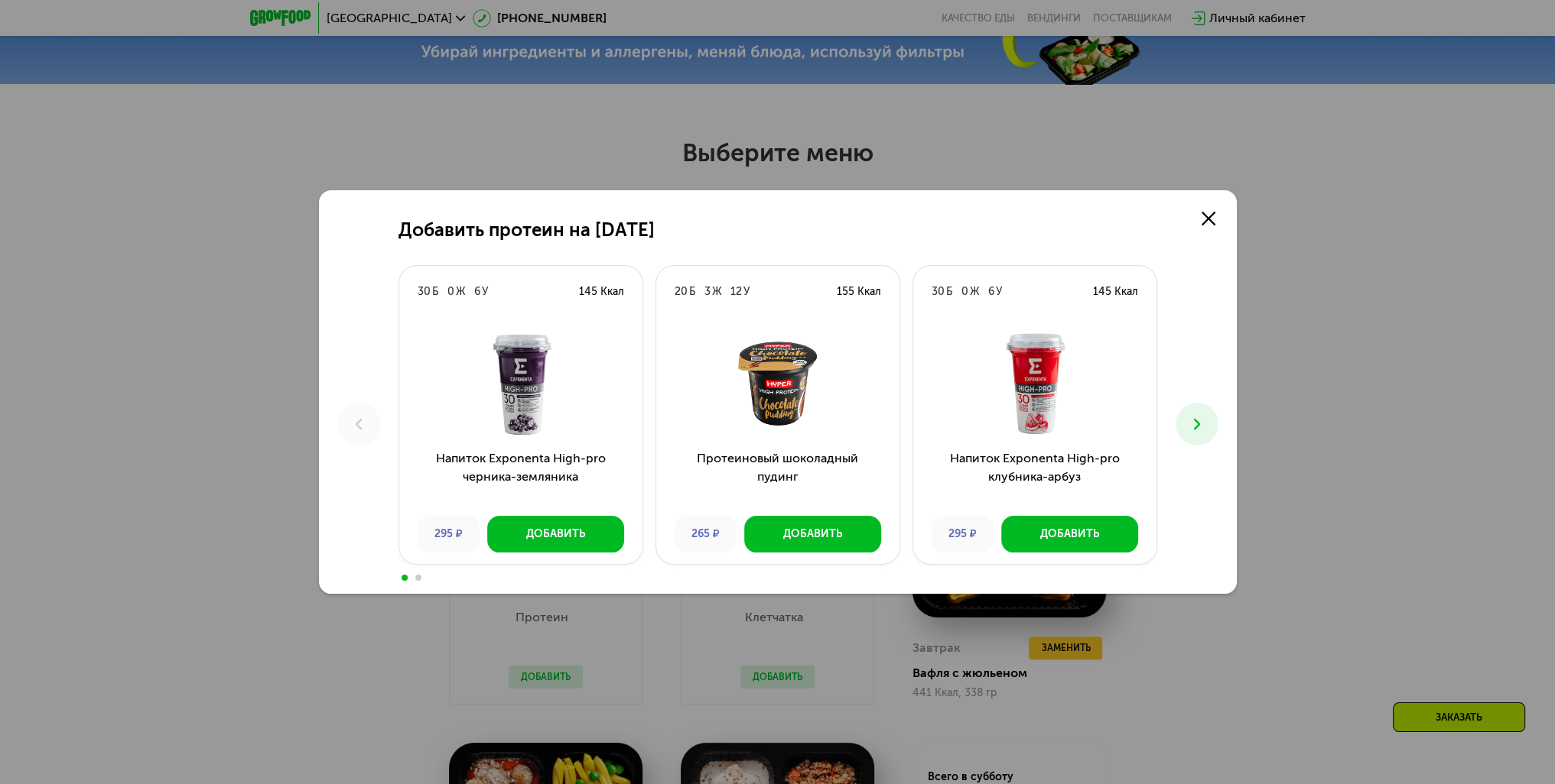
click at [1198, 420] on icon at bounding box center [1197, 424] width 19 height 19
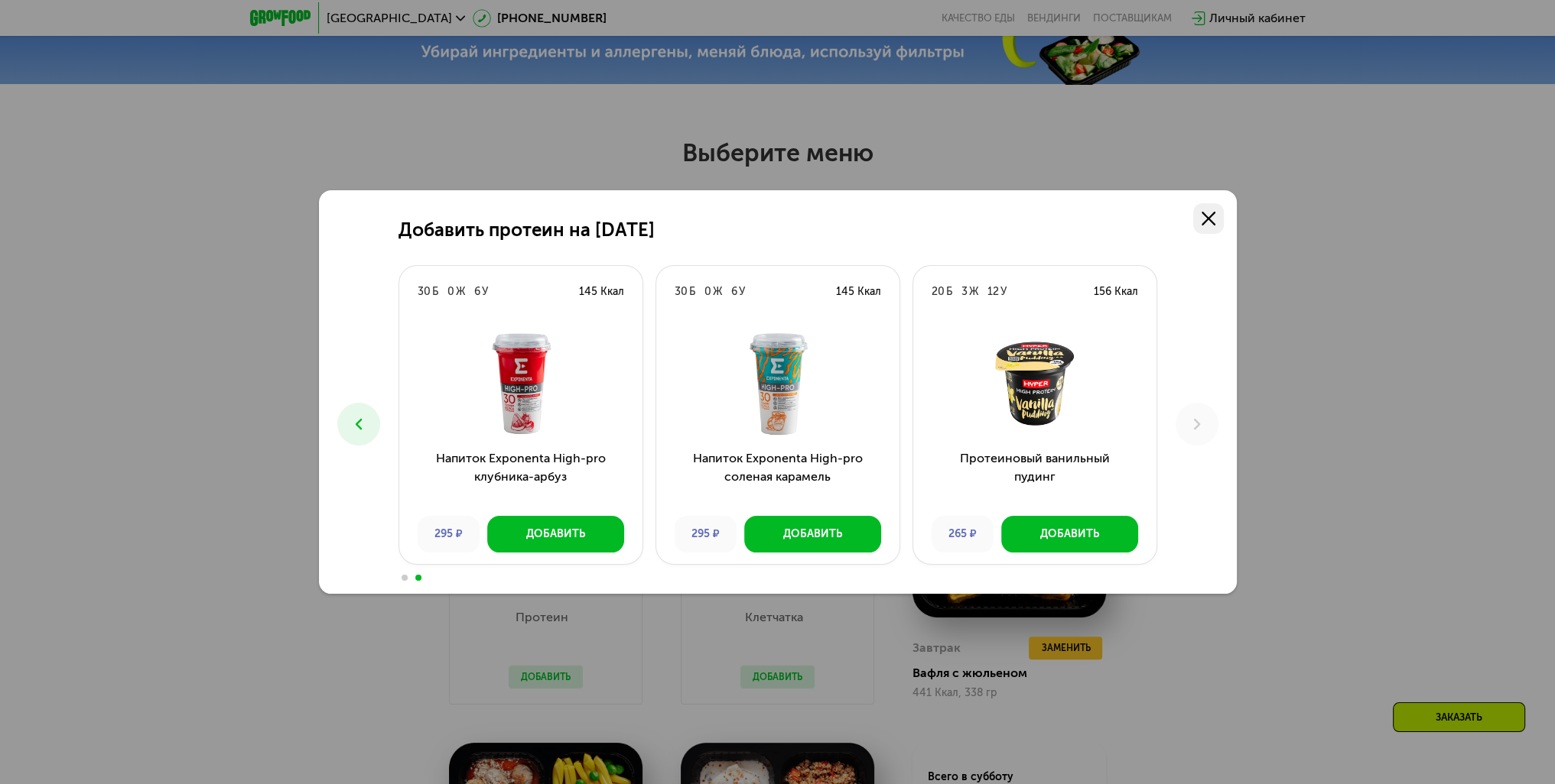
click at [1209, 217] on icon at bounding box center [1208, 218] width 14 height 14
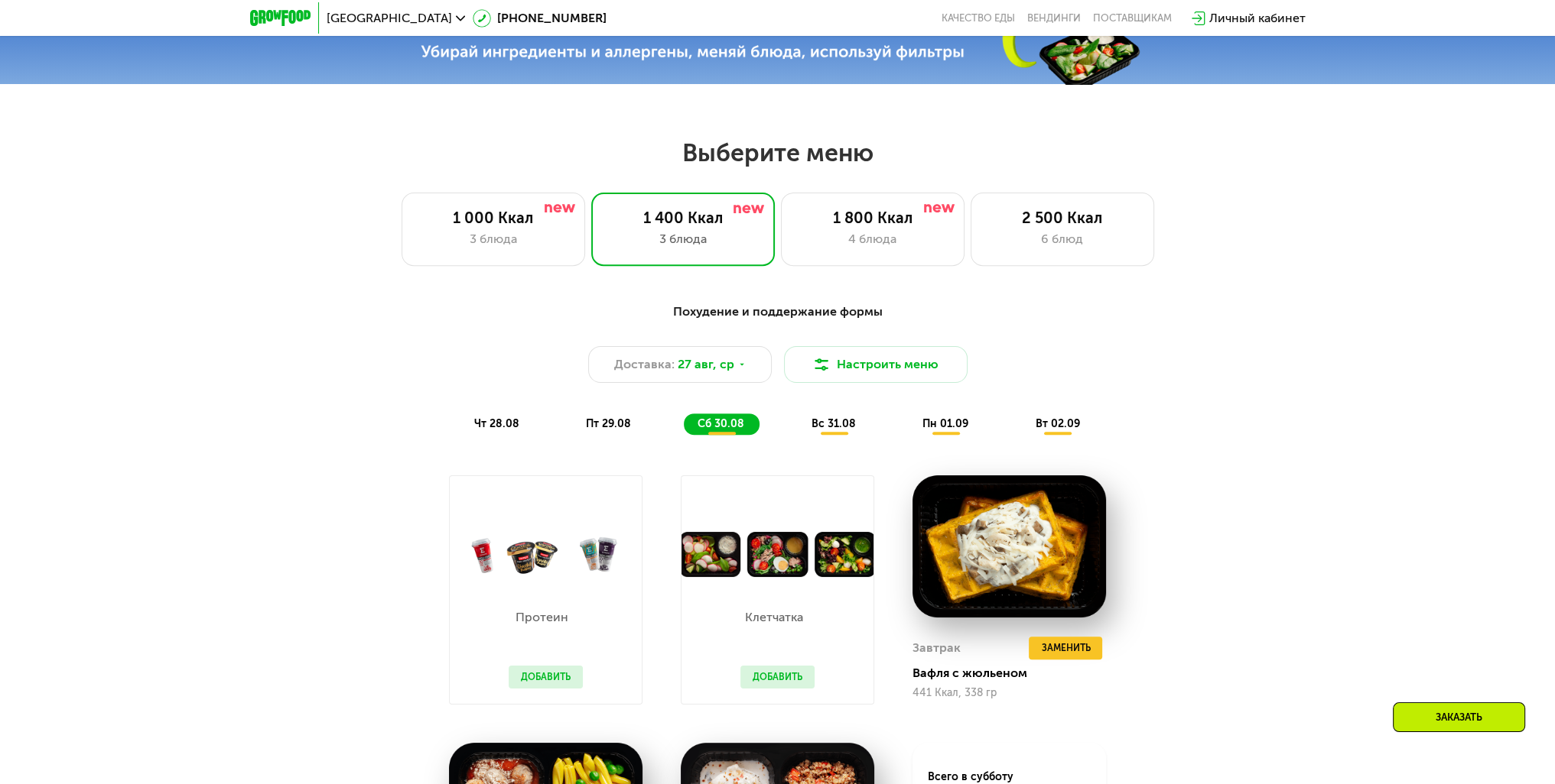
click at [802, 677] on button "Добавить" at bounding box center [777, 678] width 74 height 23
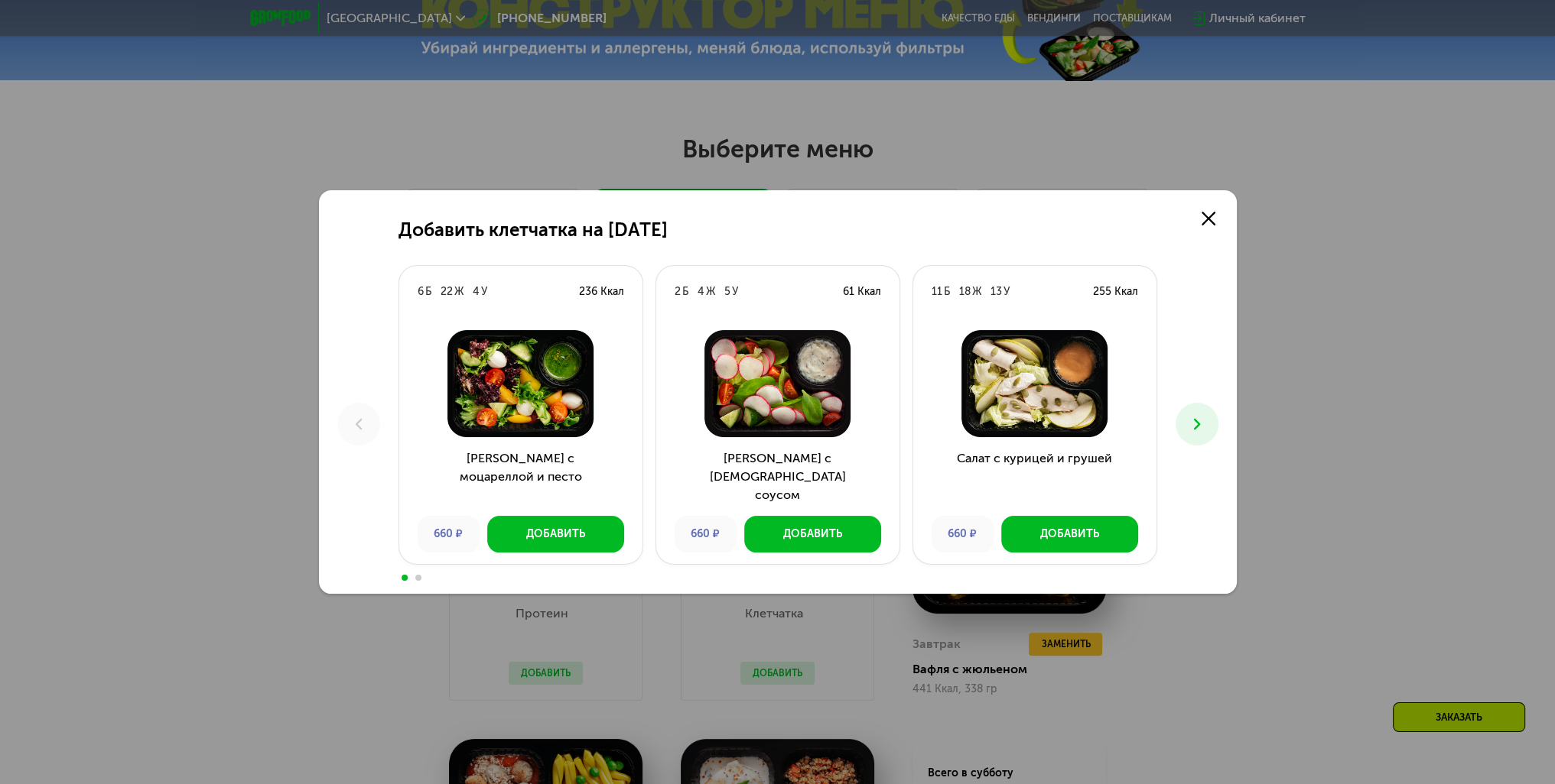
scroll to position [612, 0]
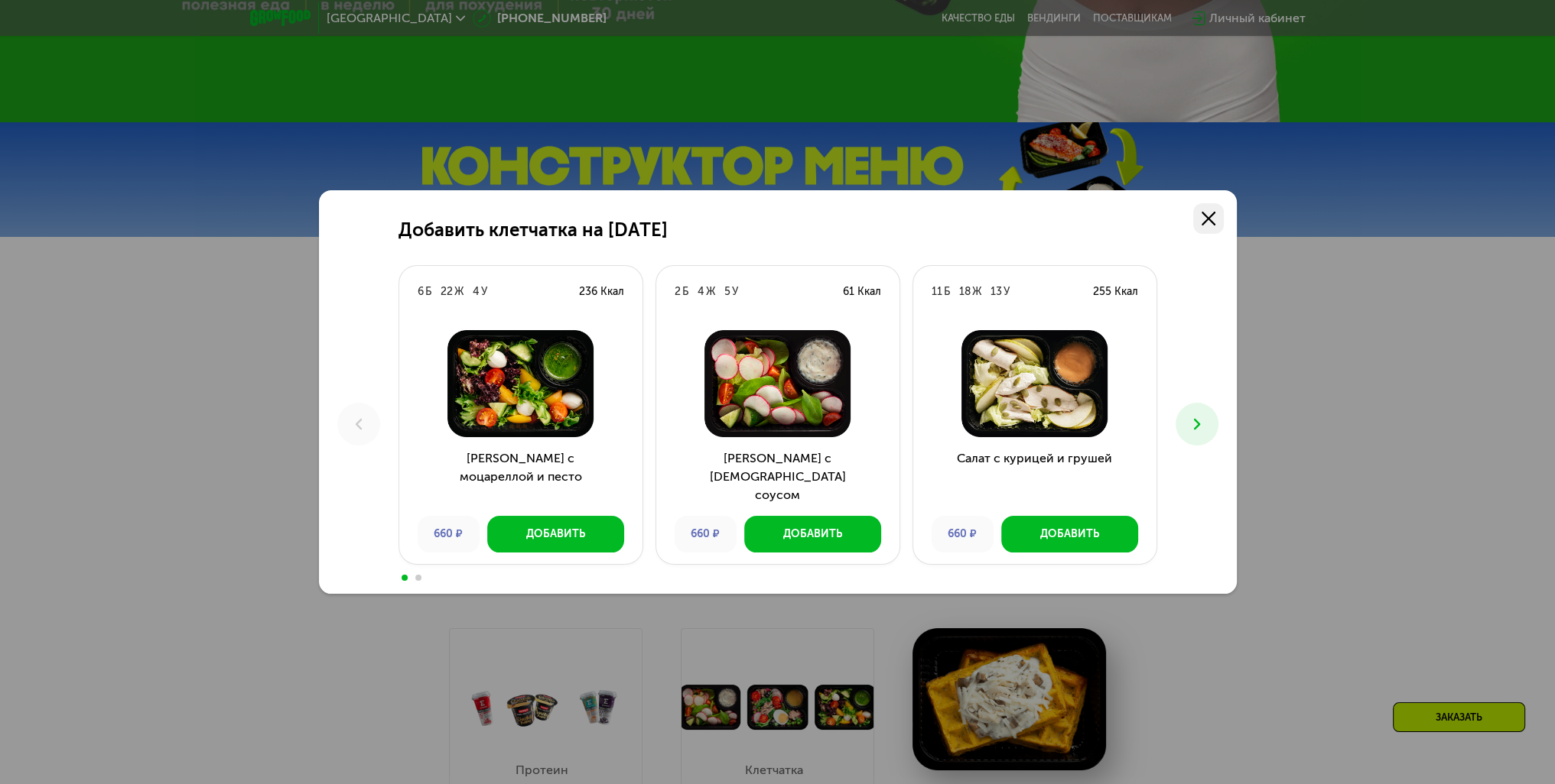
click at [1200, 215] on link at bounding box center [1208, 218] width 30 height 30
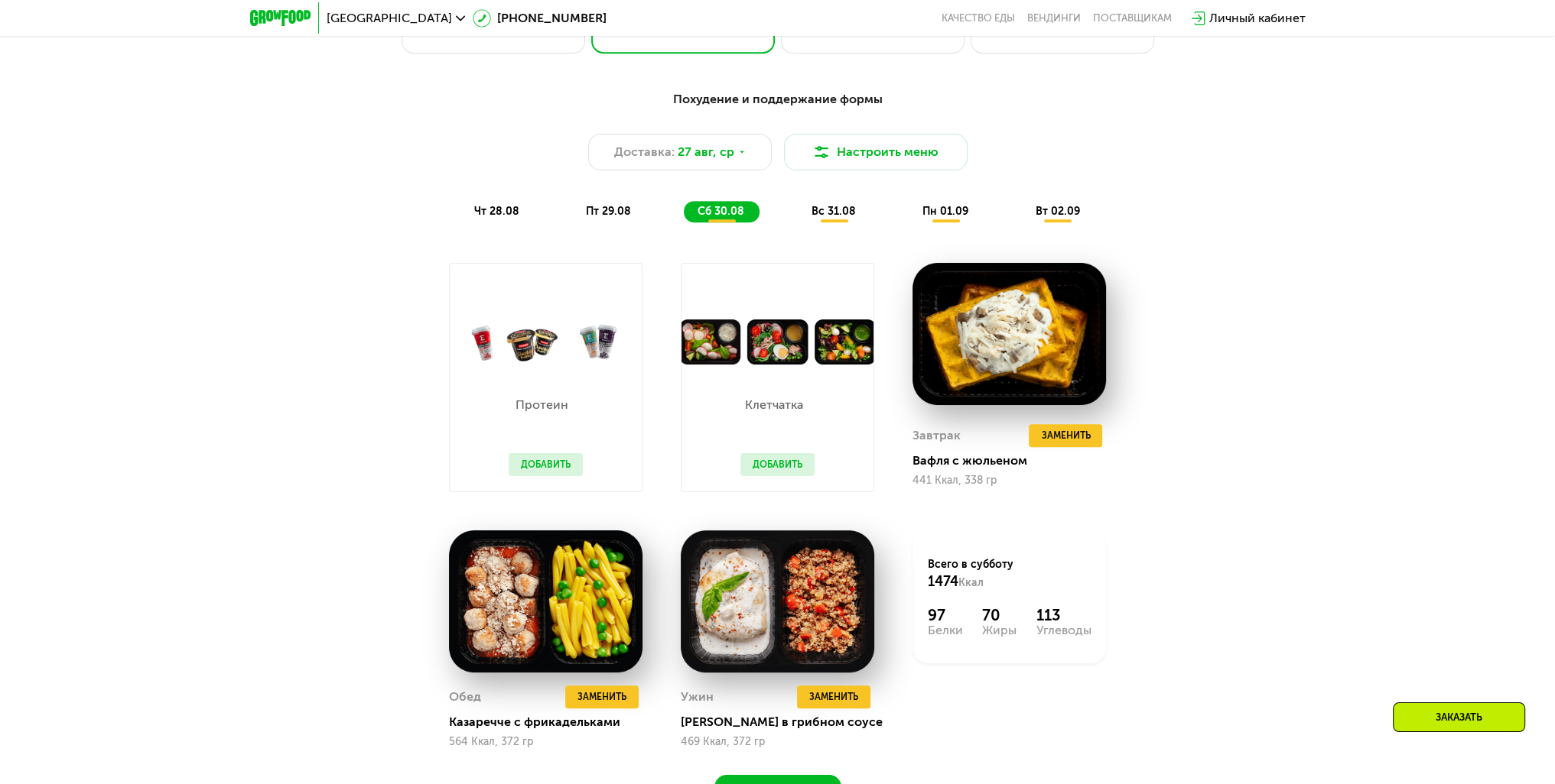
scroll to position [688, 0]
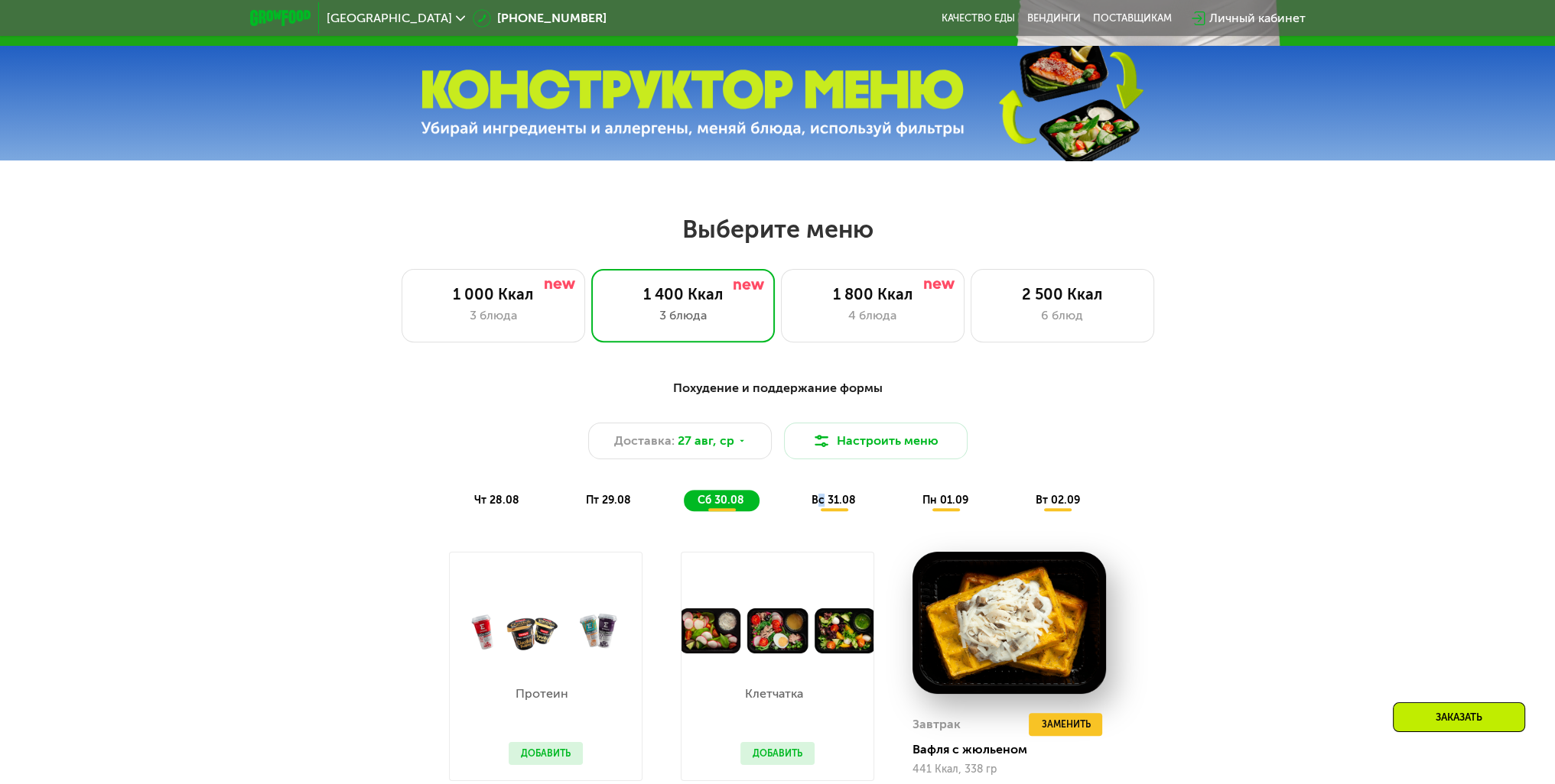
click at [814, 502] on span "вс 31.08" at bounding box center [833, 500] width 44 height 13
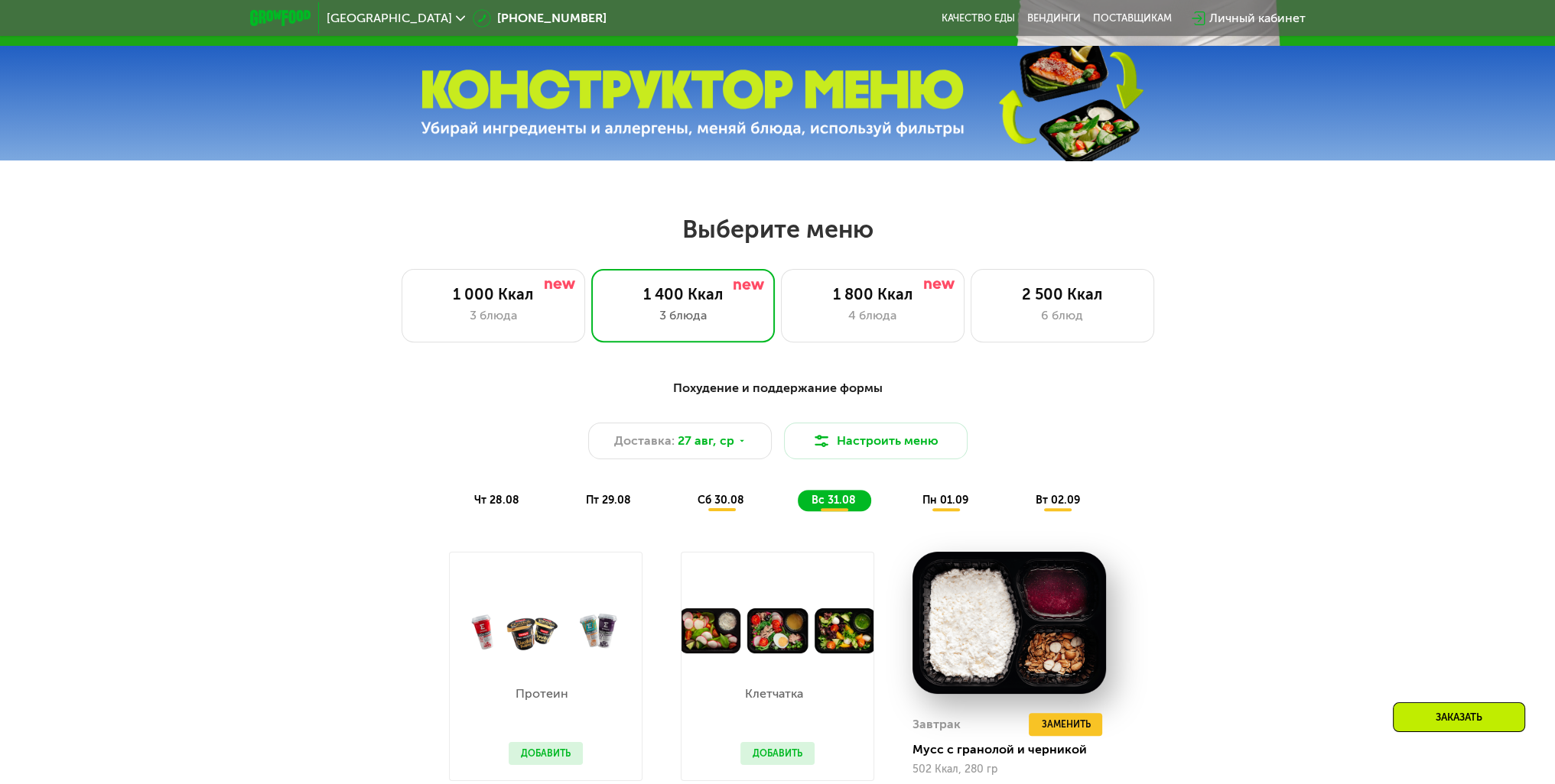
click at [826, 504] on span "вс 31.08" at bounding box center [833, 500] width 44 height 13
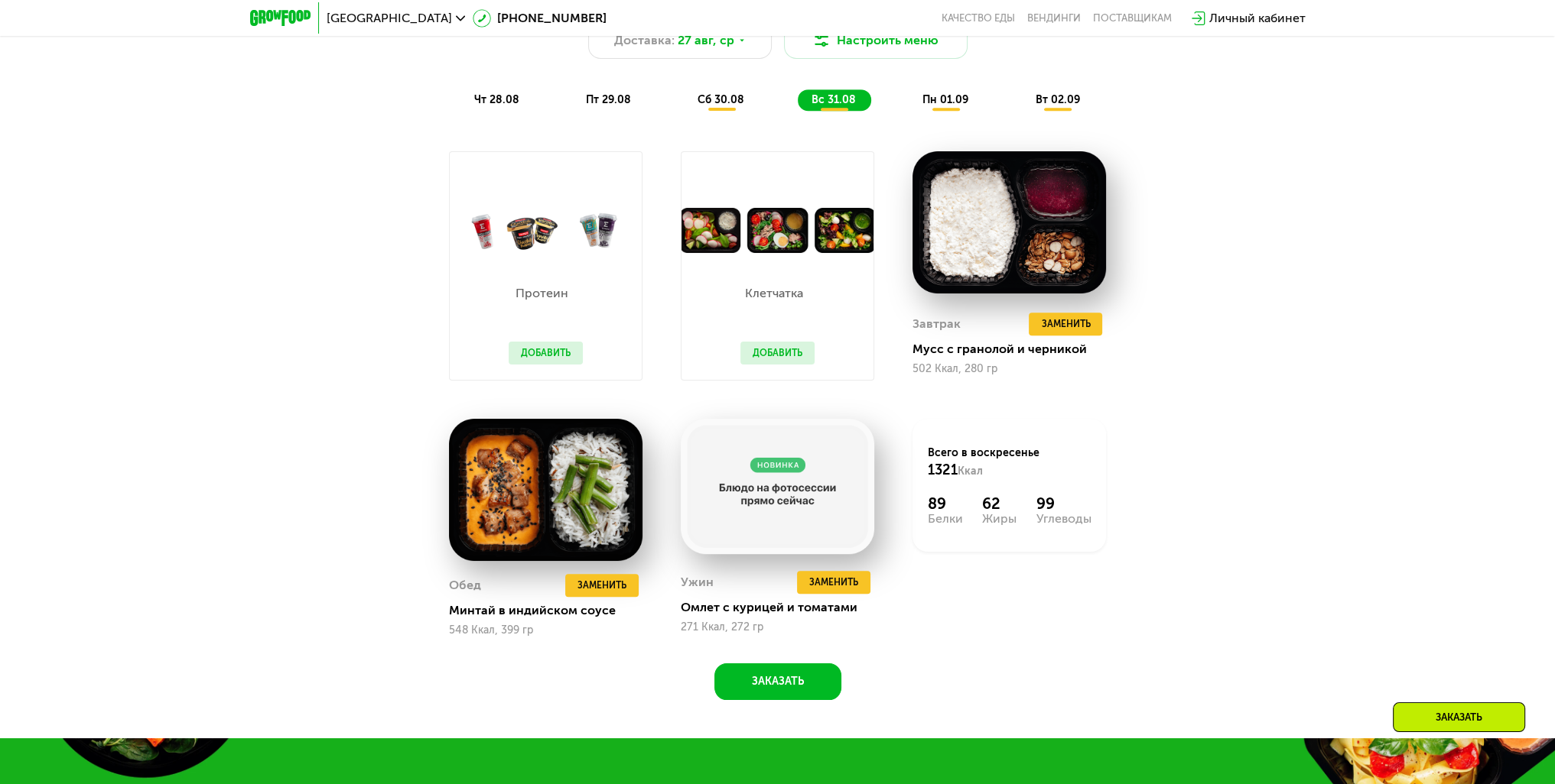
scroll to position [1147, 0]
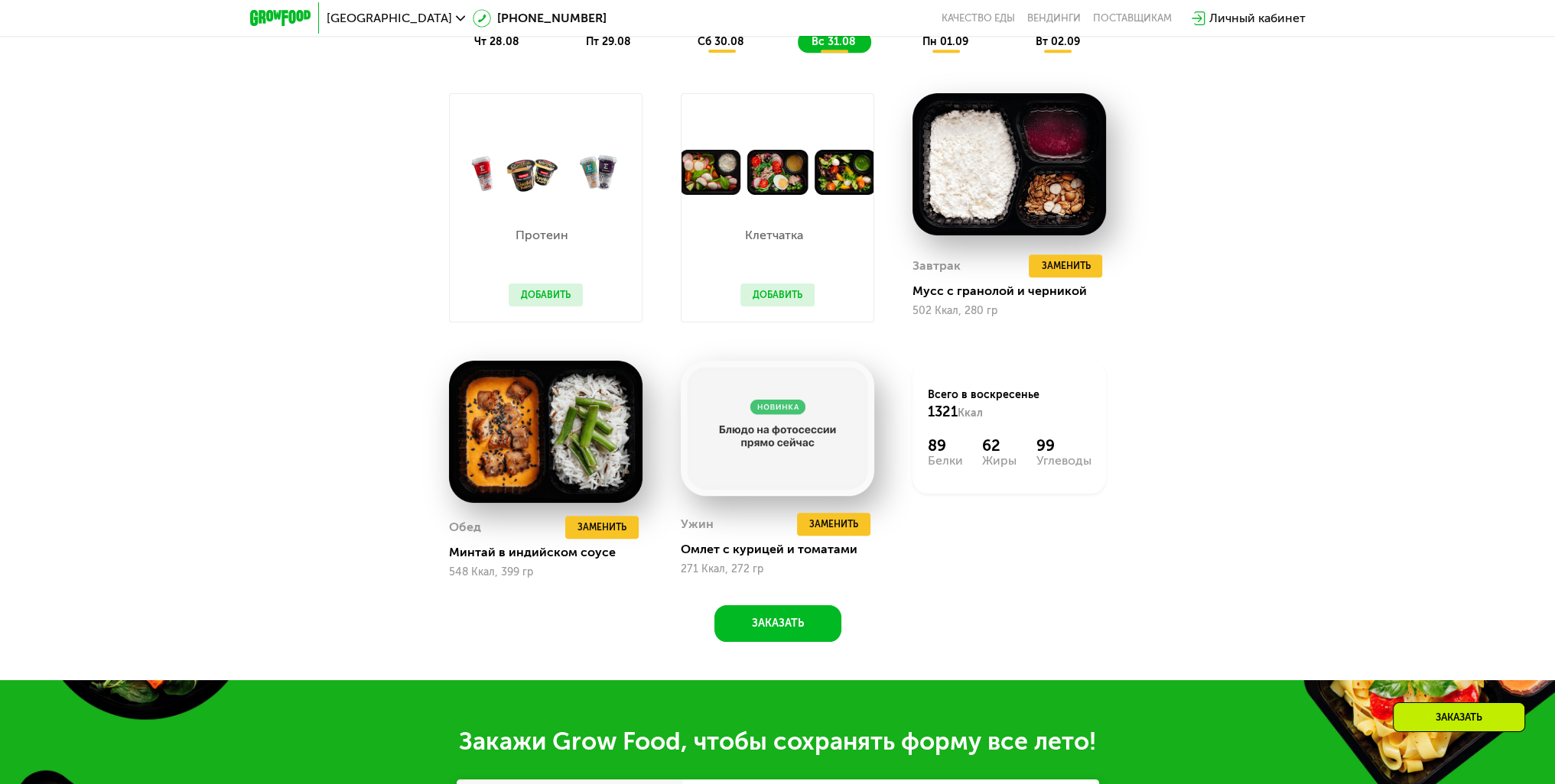
click at [1277, 358] on div "Похудение и поддержание формы Доставка: [DATE] Настроить меню чт 28.08 пт 29.08…" at bounding box center [778, 289] width 1555 height 781
click at [958, 153] on img at bounding box center [1009, 164] width 194 height 142
drag, startPoint x: 943, startPoint y: 288, endPoint x: 950, endPoint y: 302, distance: 15.7
click at [946, 294] on div "Мусс с гранолой и черникой" at bounding box center [1015, 291] width 206 height 16
click at [950, 299] on div "Мусс с гранолой и черникой" at bounding box center [1015, 291] width 206 height 16
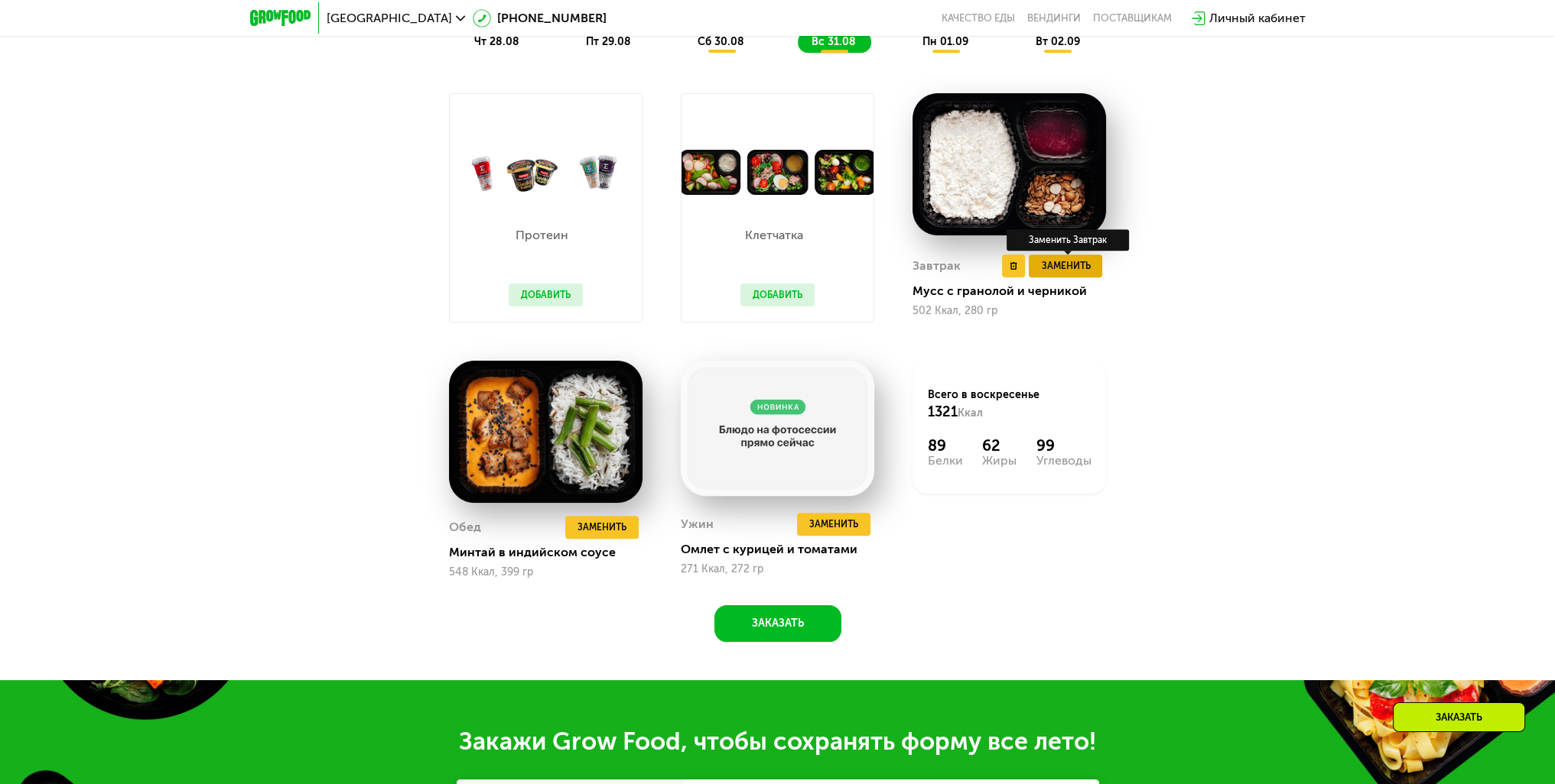
click at [1064, 273] on span "Заменить" at bounding box center [1065, 267] width 49 height 16
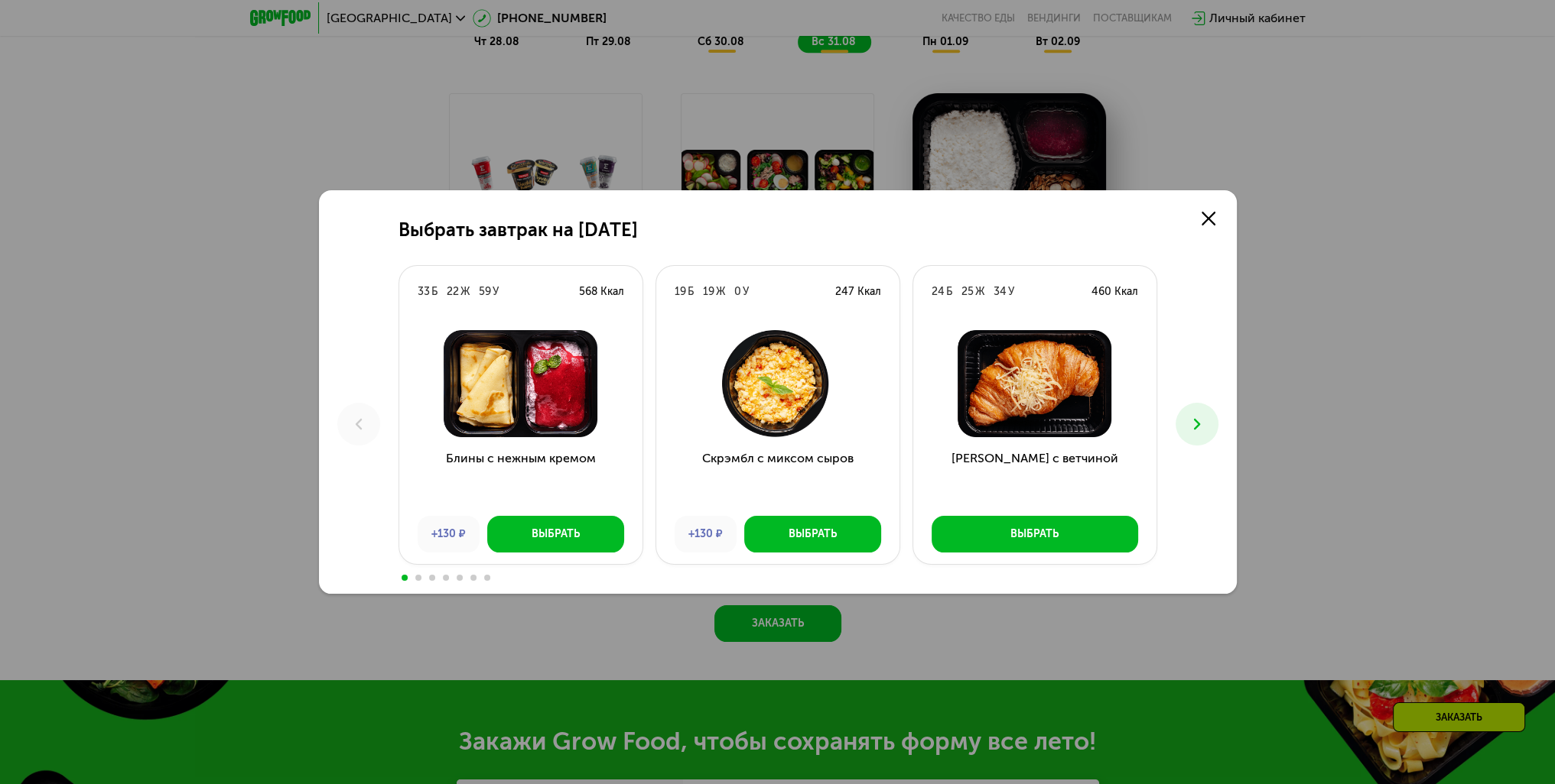
click at [1202, 416] on icon at bounding box center [1197, 424] width 19 height 19
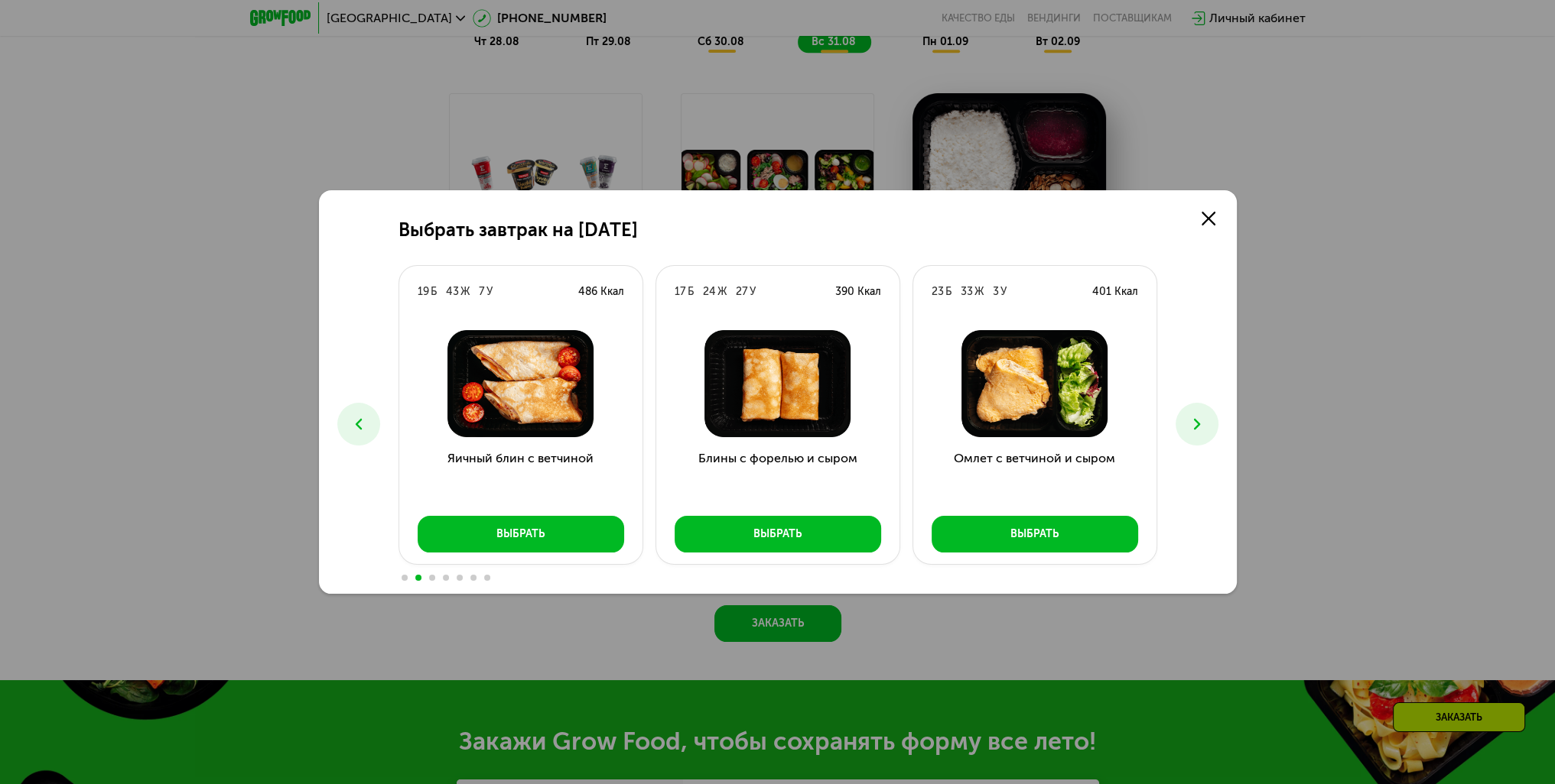
click at [1202, 416] on icon at bounding box center [1197, 424] width 19 height 19
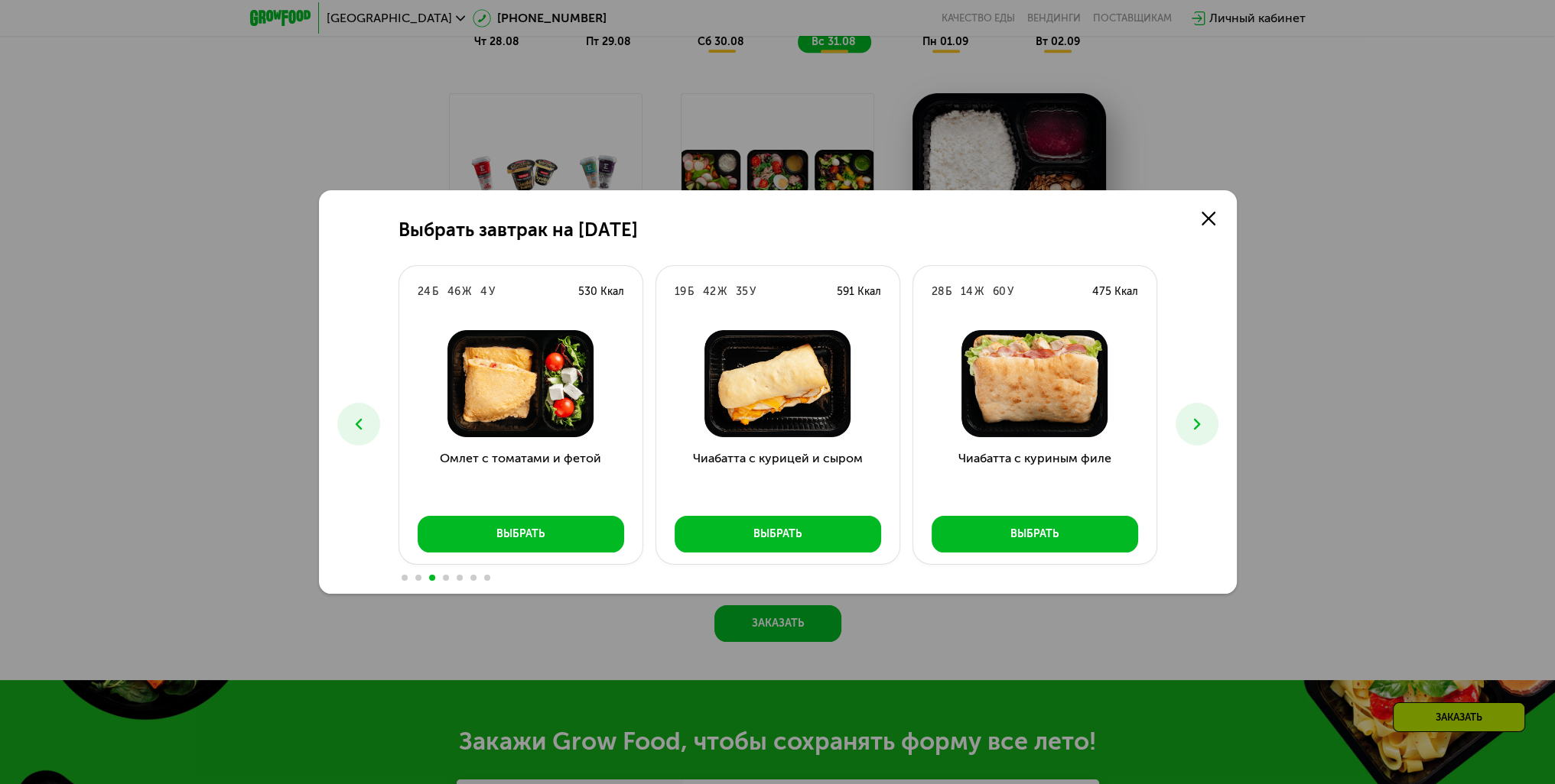
click at [1202, 416] on icon at bounding box center [1197, 424] width 19 height 19
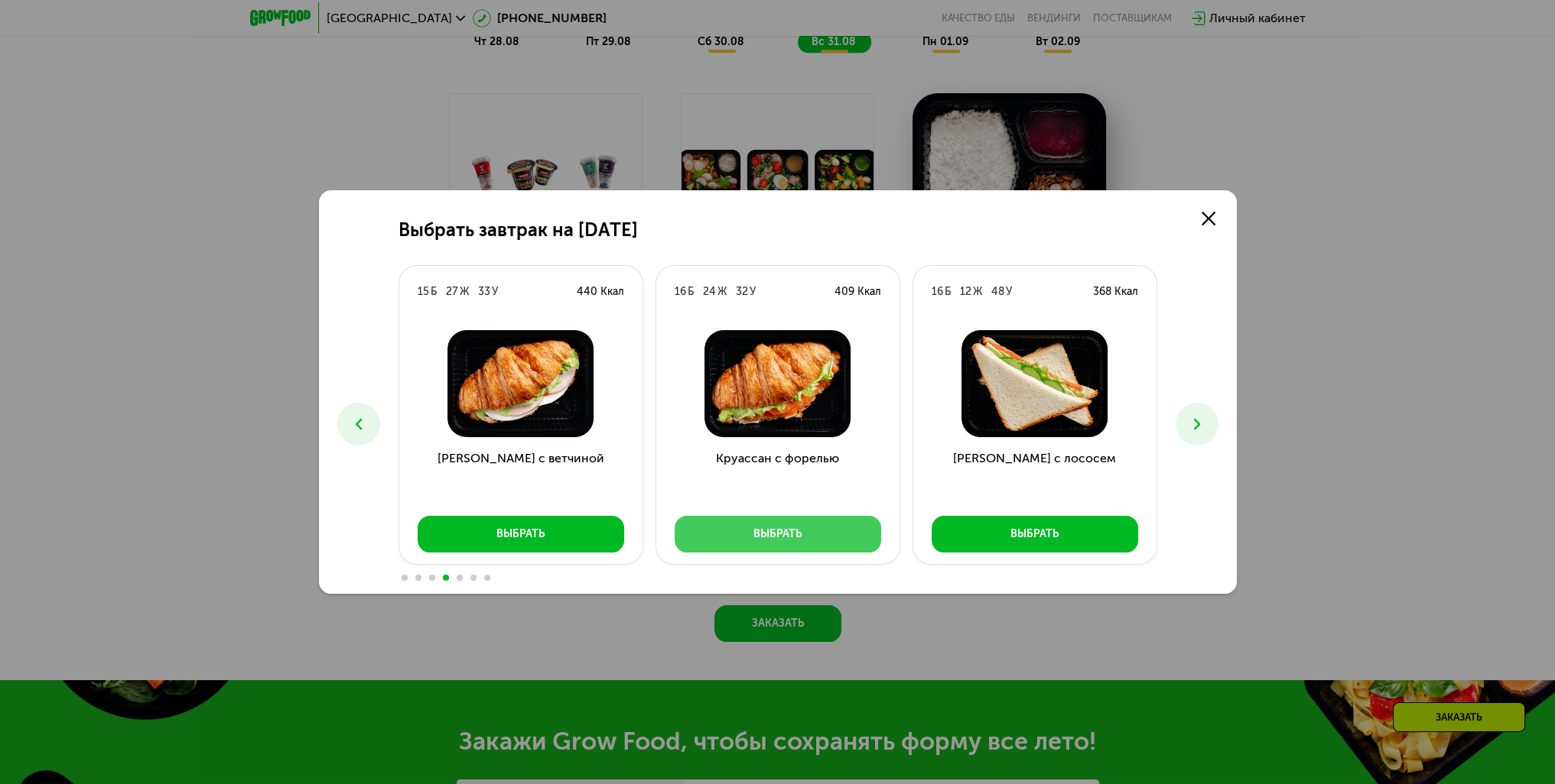
click at [807, 523] on button "Выбрать" at bounding box center [778, 534] width 207 height 37
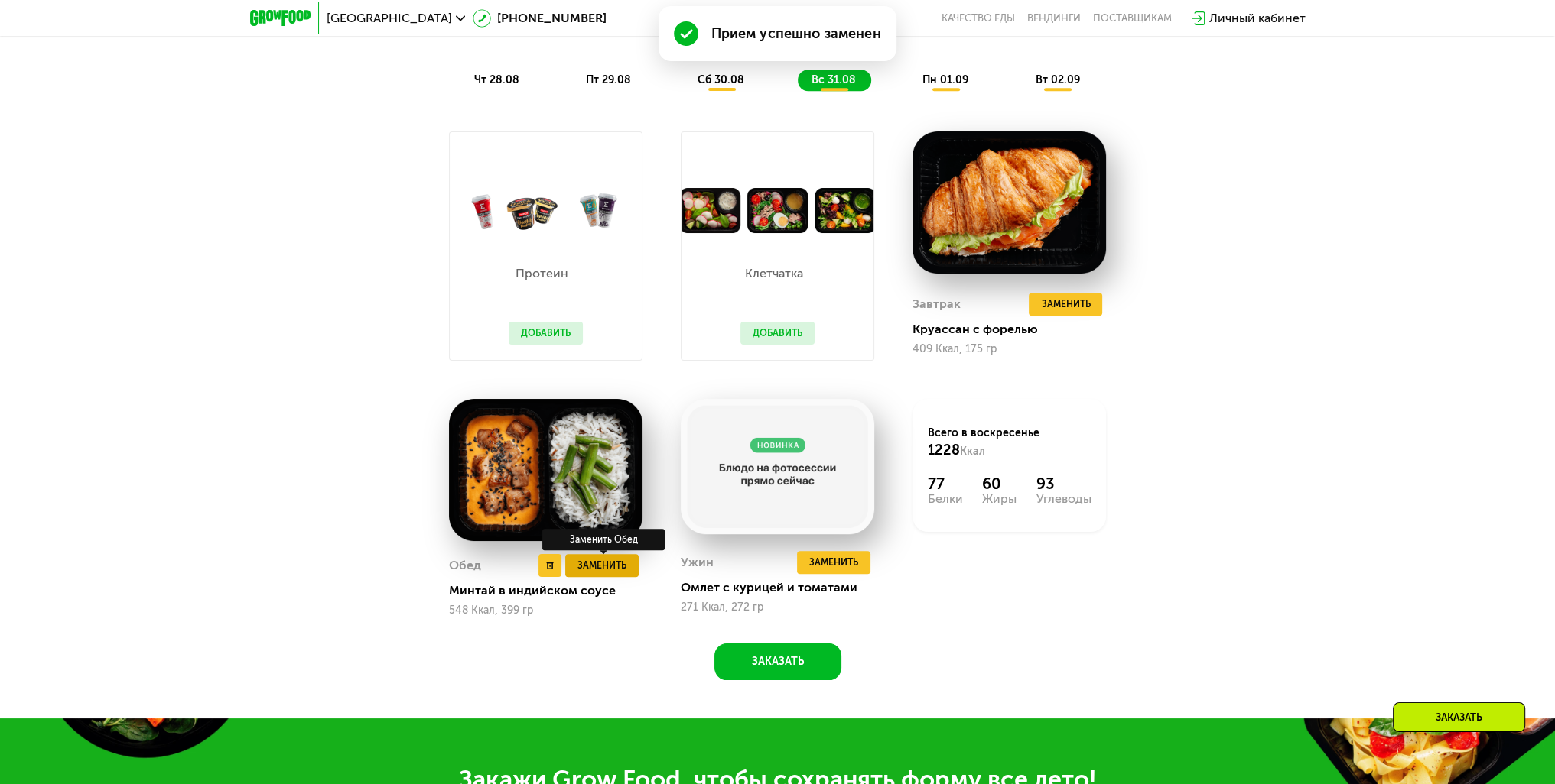
click at [593, 566] on span "Заменить" at bounding box center [602, 566] width 49 height 16
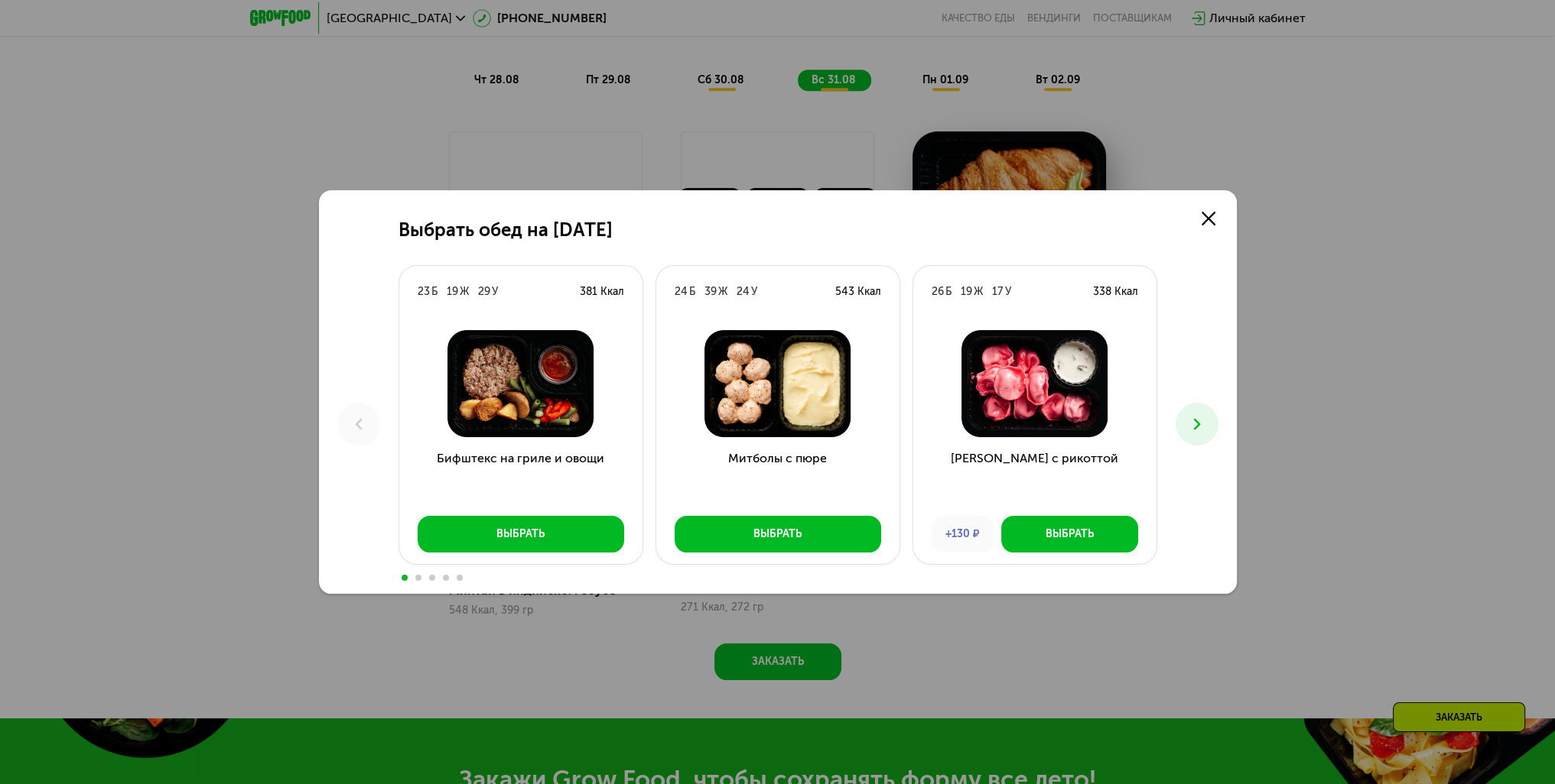
click at [1199, 413] on button at bounding box center [1197, 423] width 43 height 43
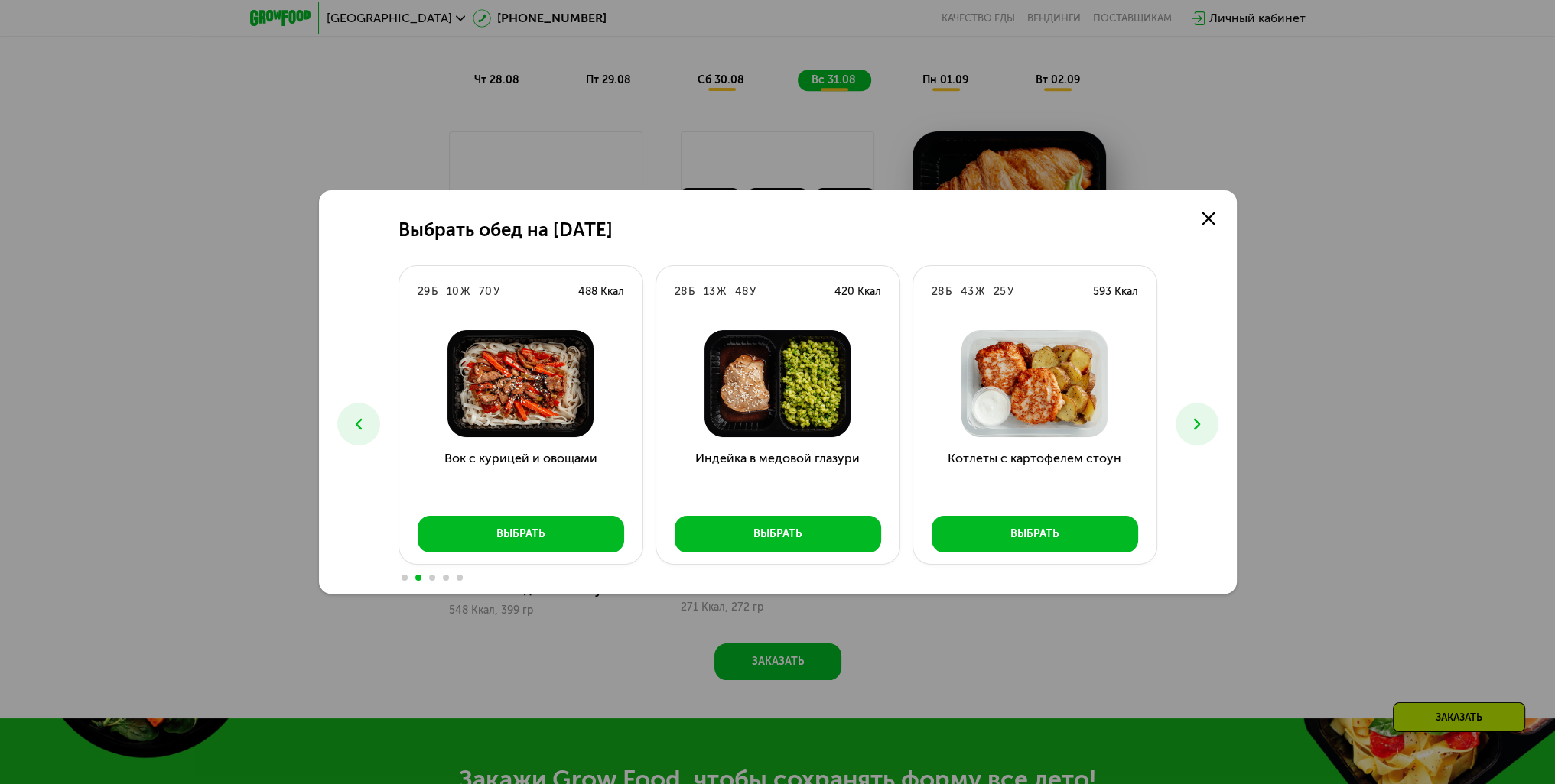
click at [1209, 435] on button at bounding box center [1197, 423] width 43 height 43
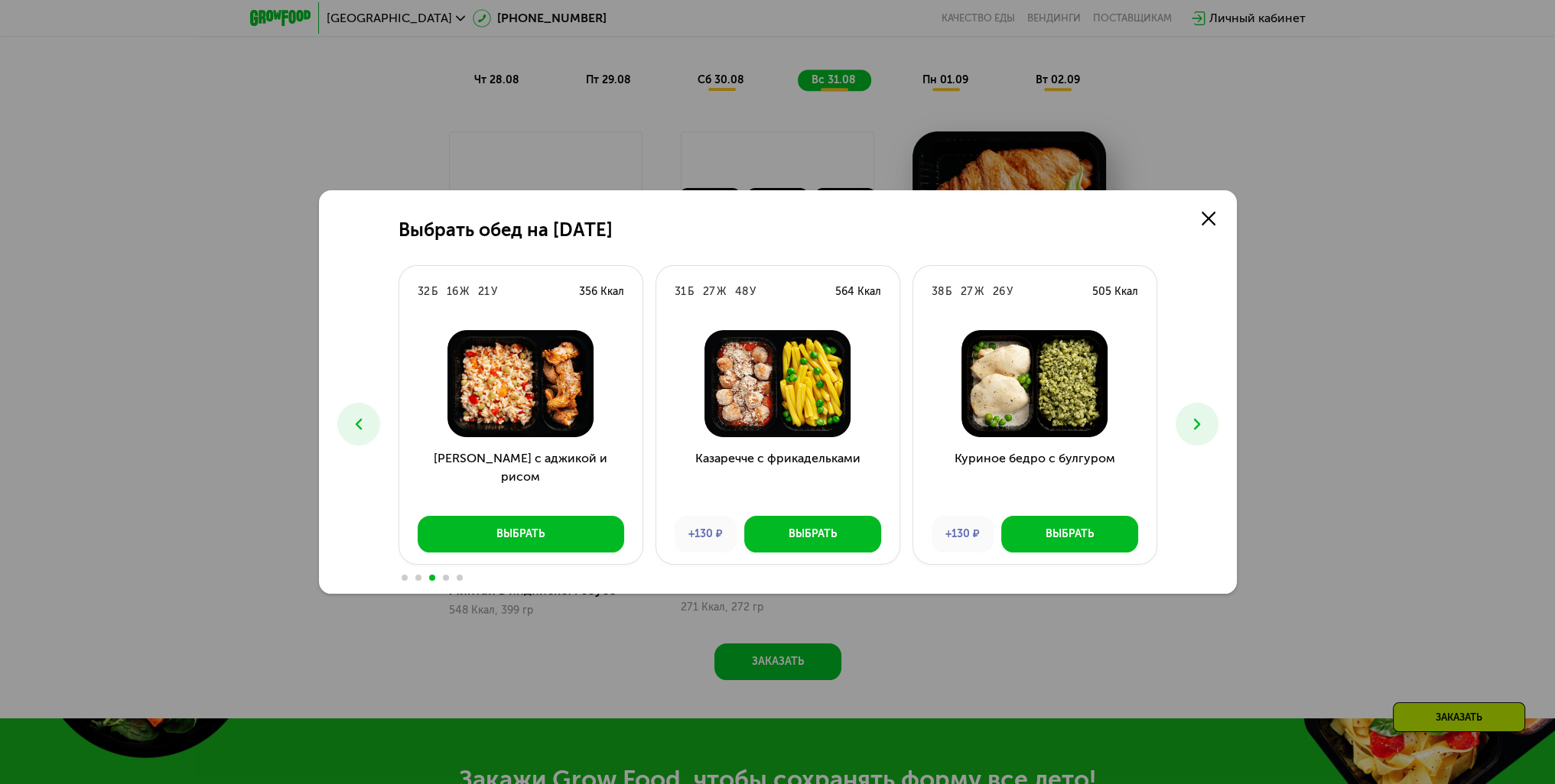
click at [1209, 435] on button at bounding box center [1197, 423] width 43 height 43
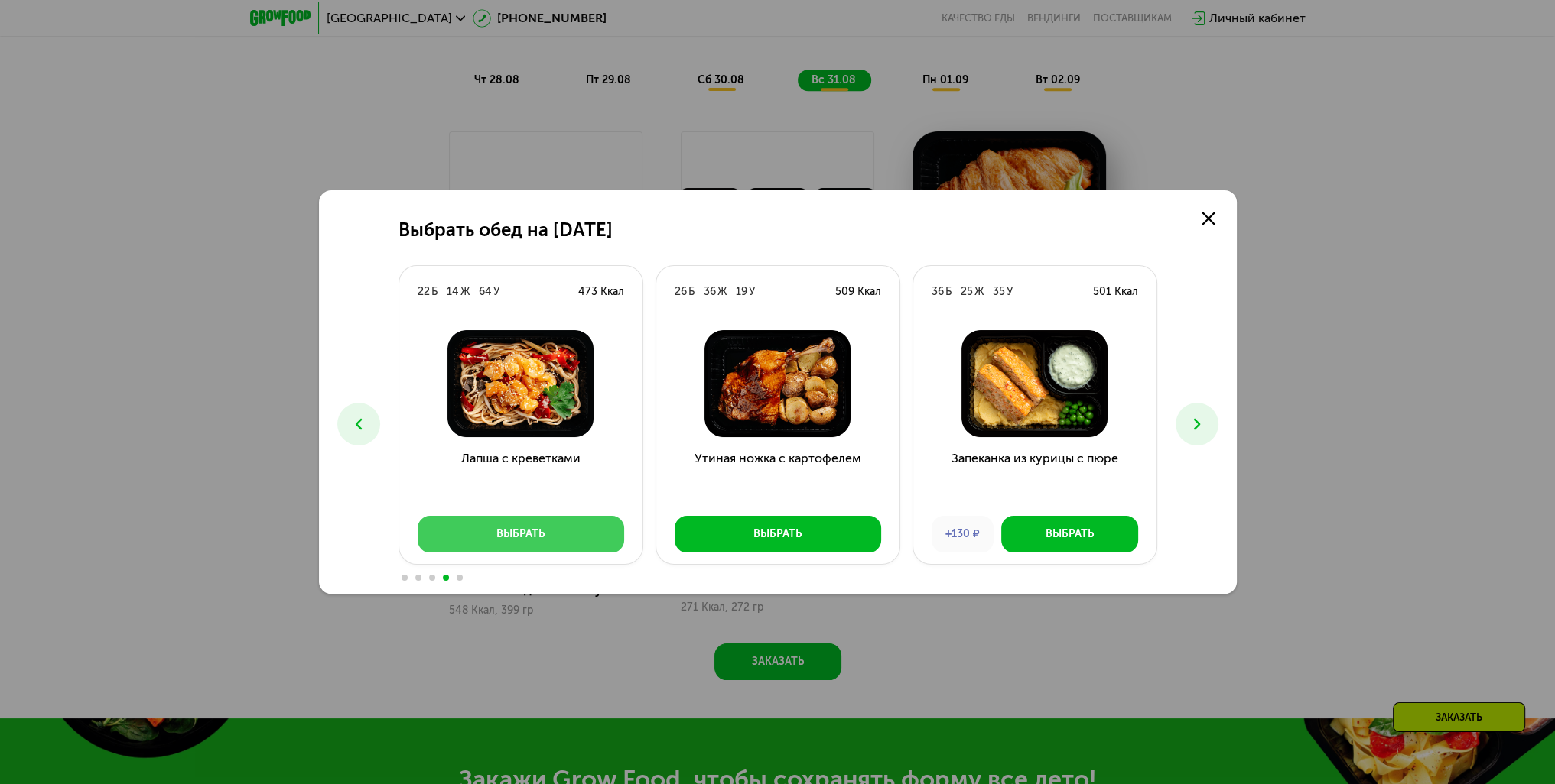
click at [541, 523] on button "Выбрать" at bounding box center [521, 534] width 207 height 37
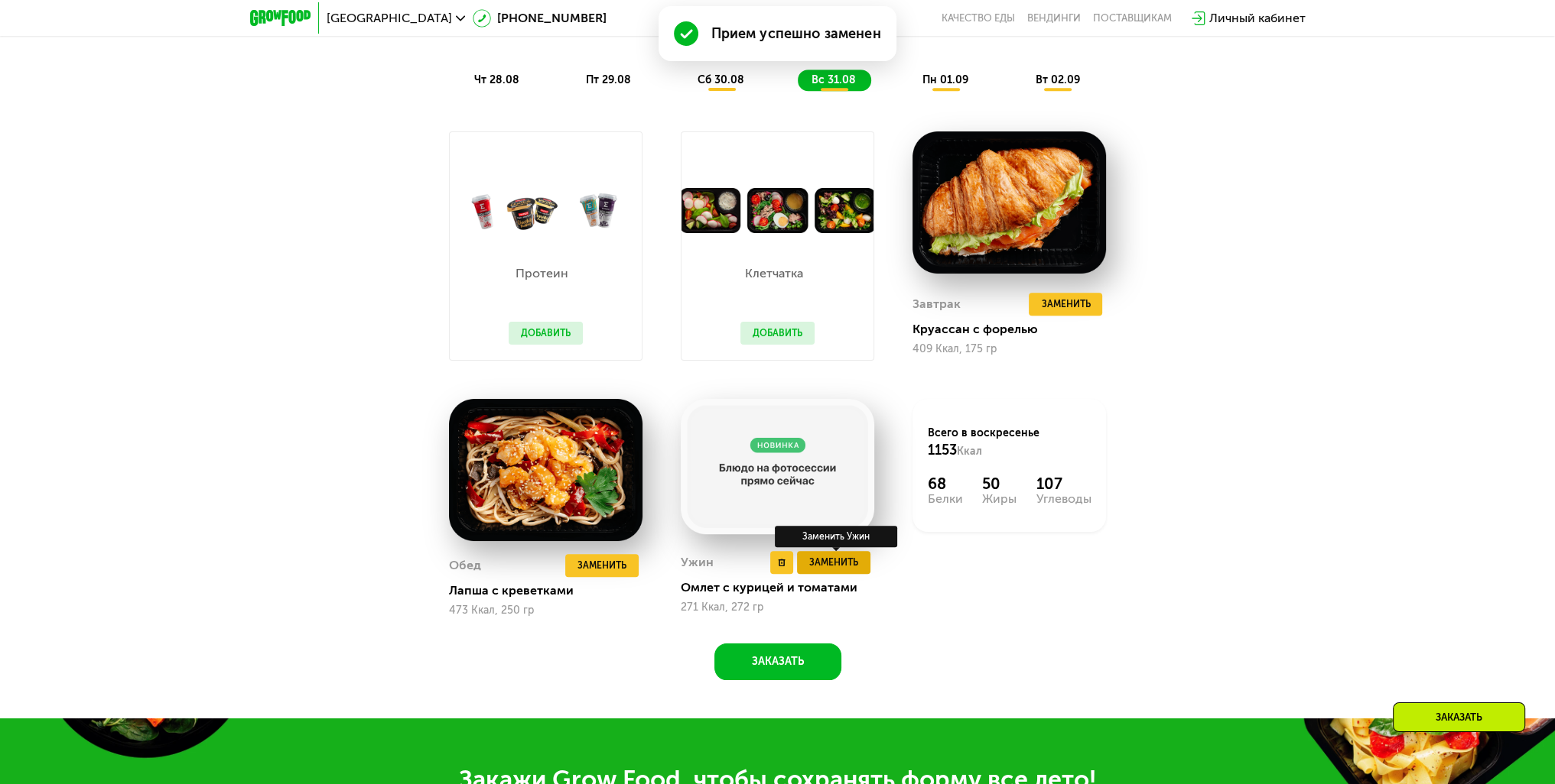
click at [824, 570] on span "Заменить" at bounding box center [833, 563] width 49 height 16
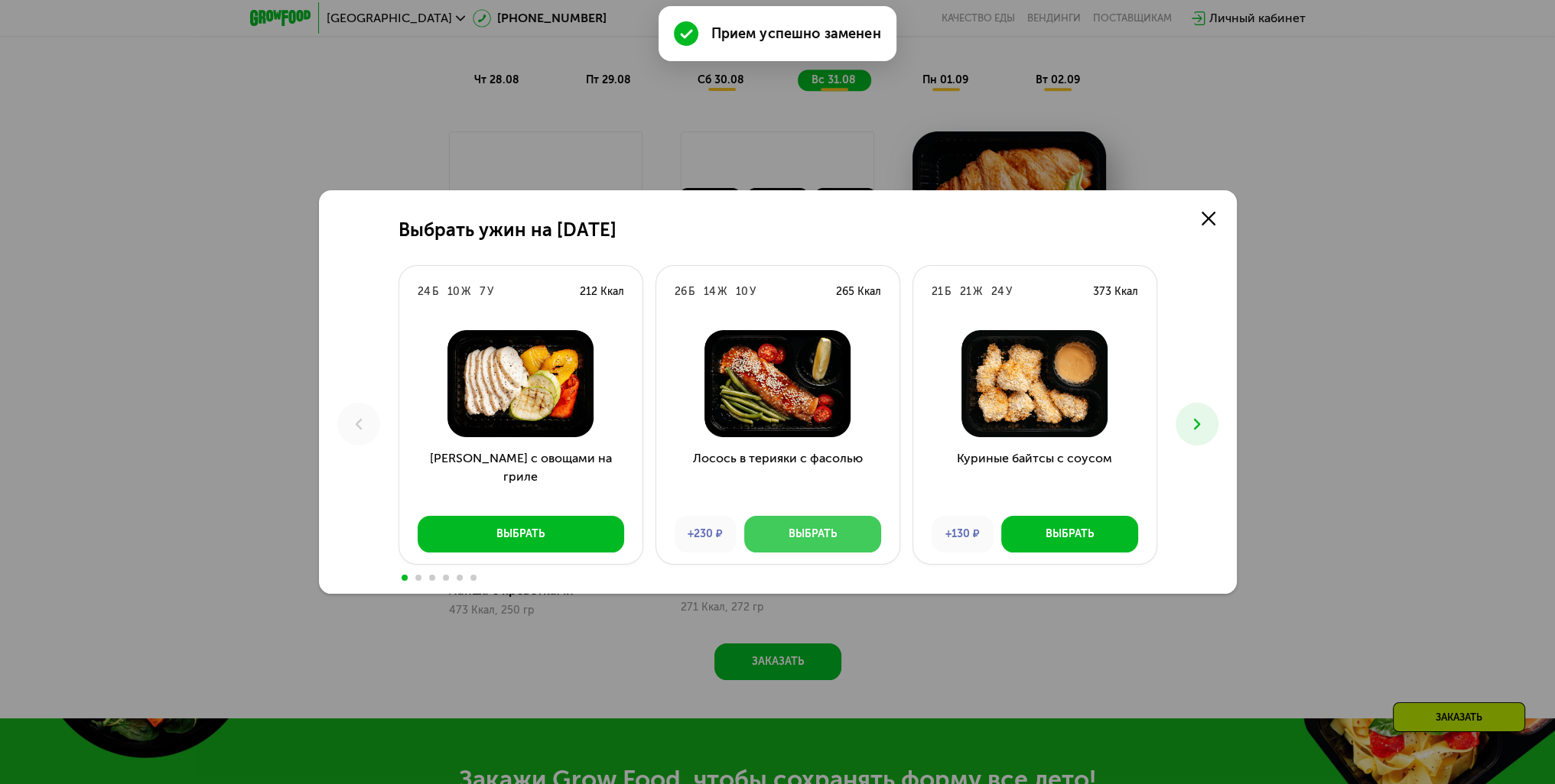
click at [825, 536] on div "Выбрать" at bounding box center [812, 535] width 48 height 16
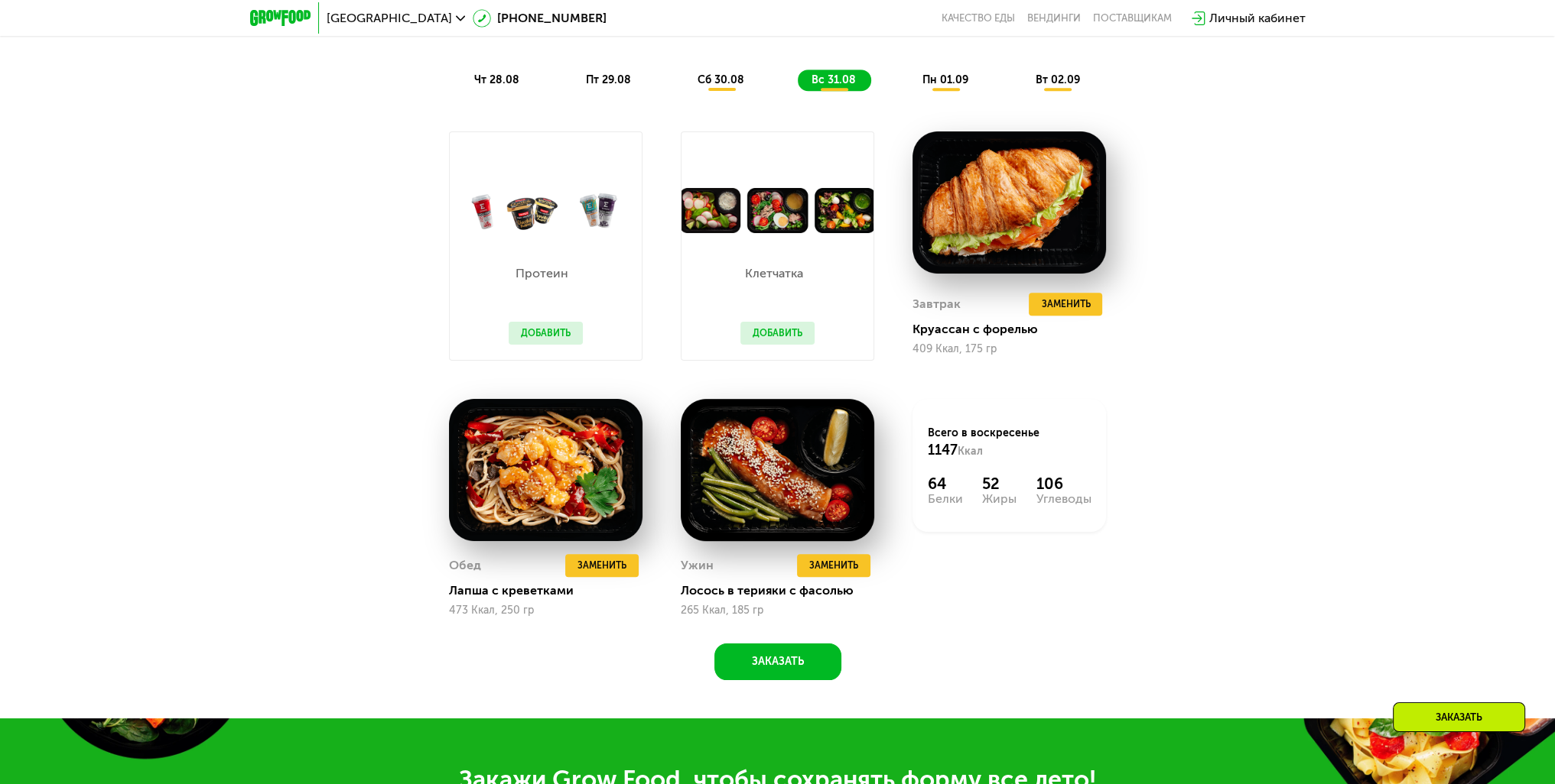
click at [1167, 596] on div "Похудение и поддержание формы Доставка: [DATE] Настроить меню Настроено 3 прием…" at bounding box center [778, 296] width 942 height 769
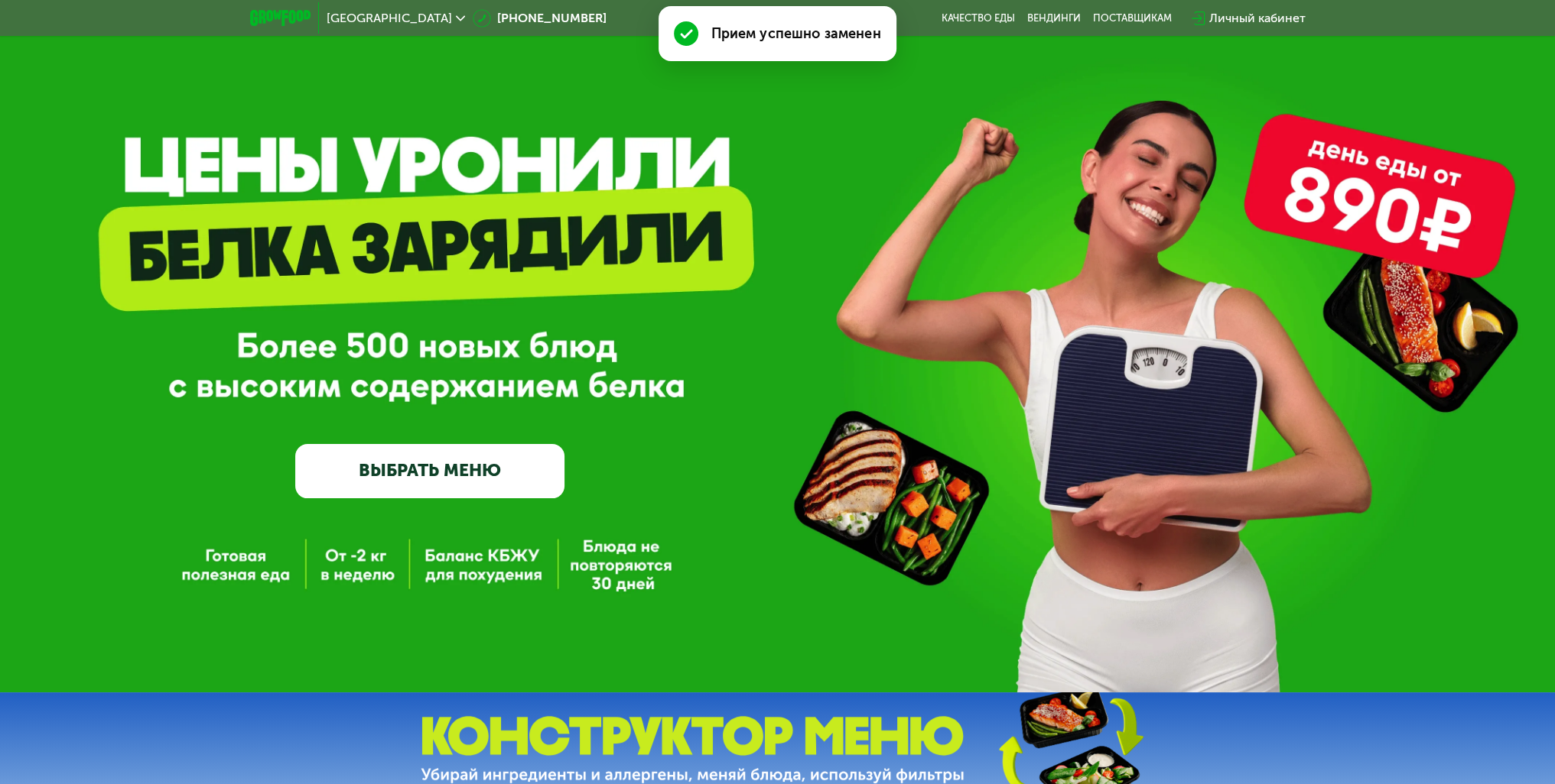
scroll to position [0, 0]
